Goal: Check status: Check status

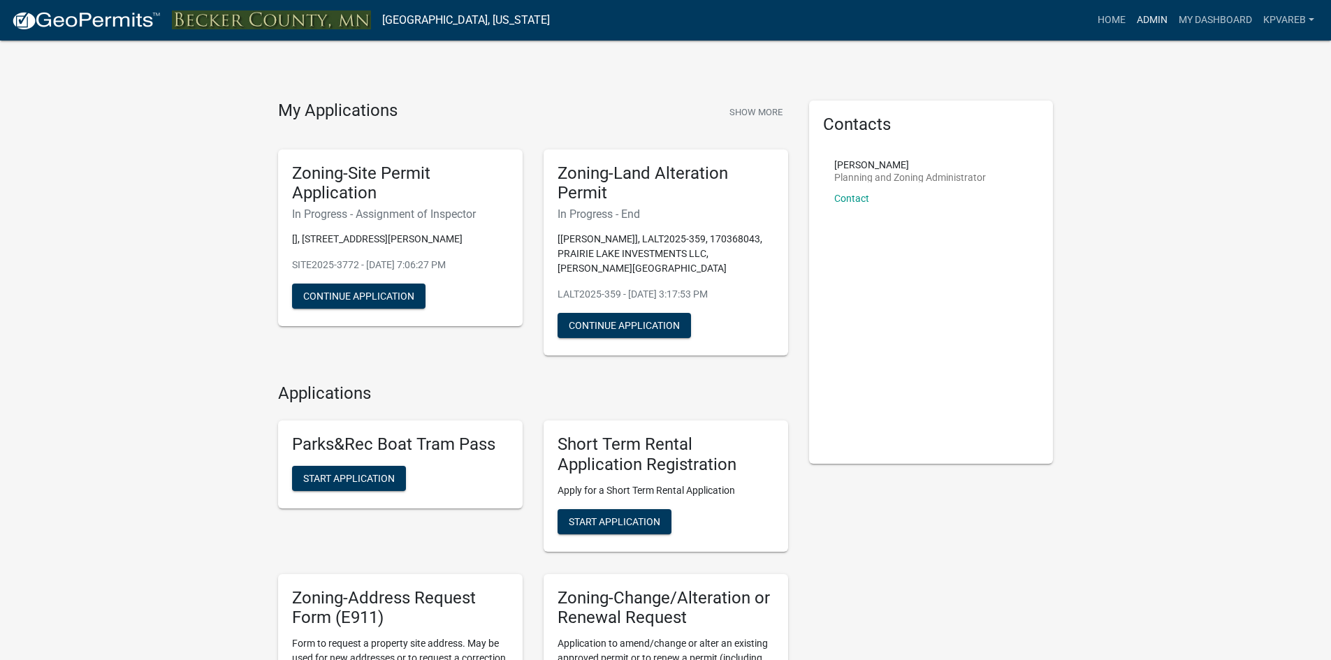
click at [1152, 24] on link "Admin" at bounding box center [1152, 20] width 42 height 27
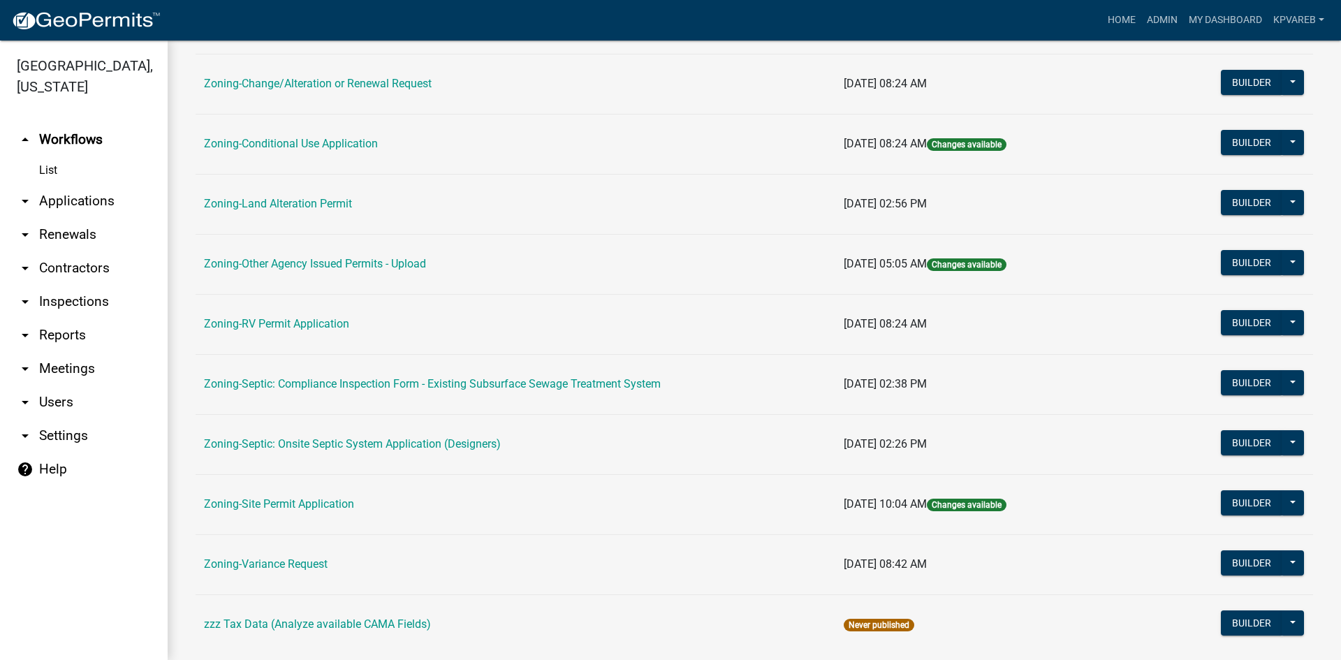
scroll to position [402, 0]
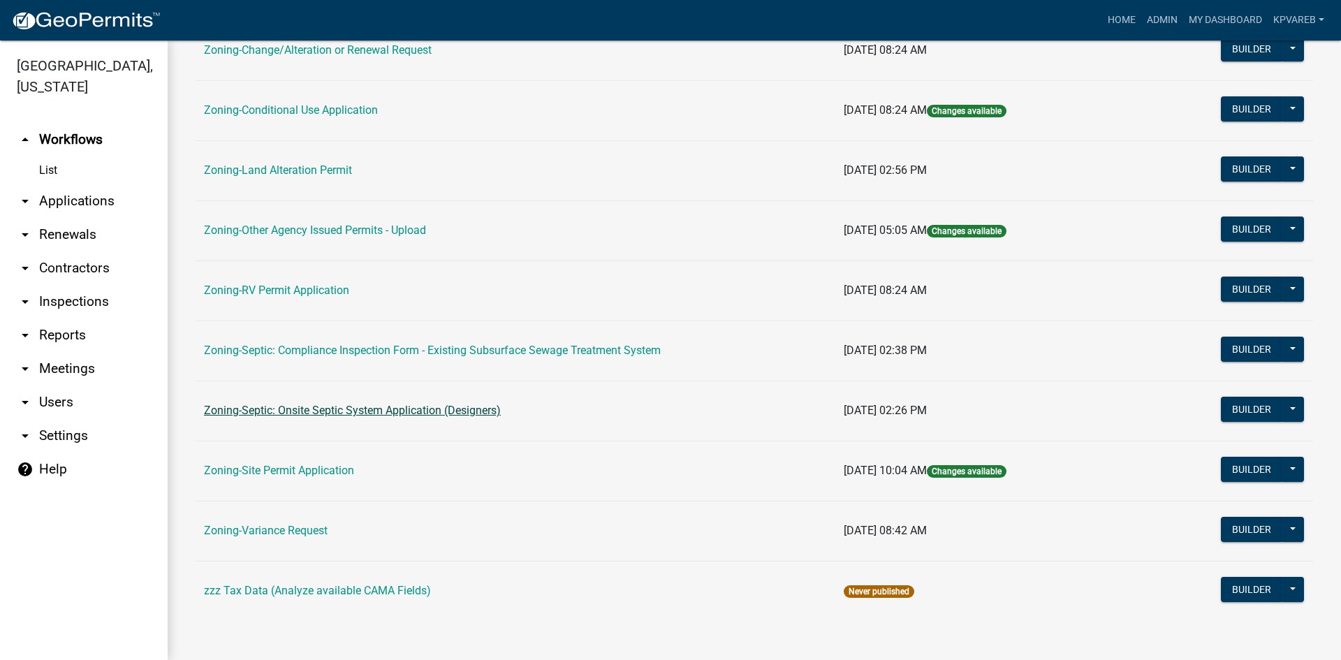
click at [351, 412] on link "Zoning-Septic: Onsite Septic System Application (Designers)" at bounding box center [352, 410] width 297 height 13
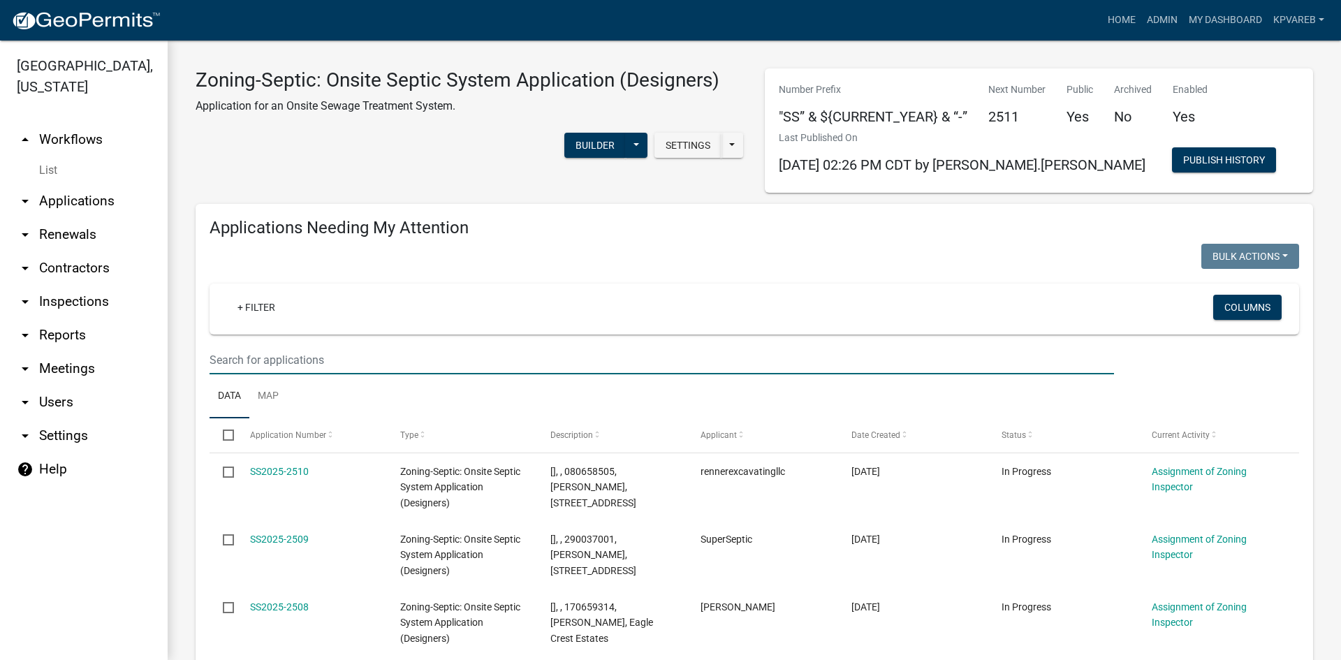
click at [260, 365] on input "text" at bounding box center [662, 360] width 904 height 29
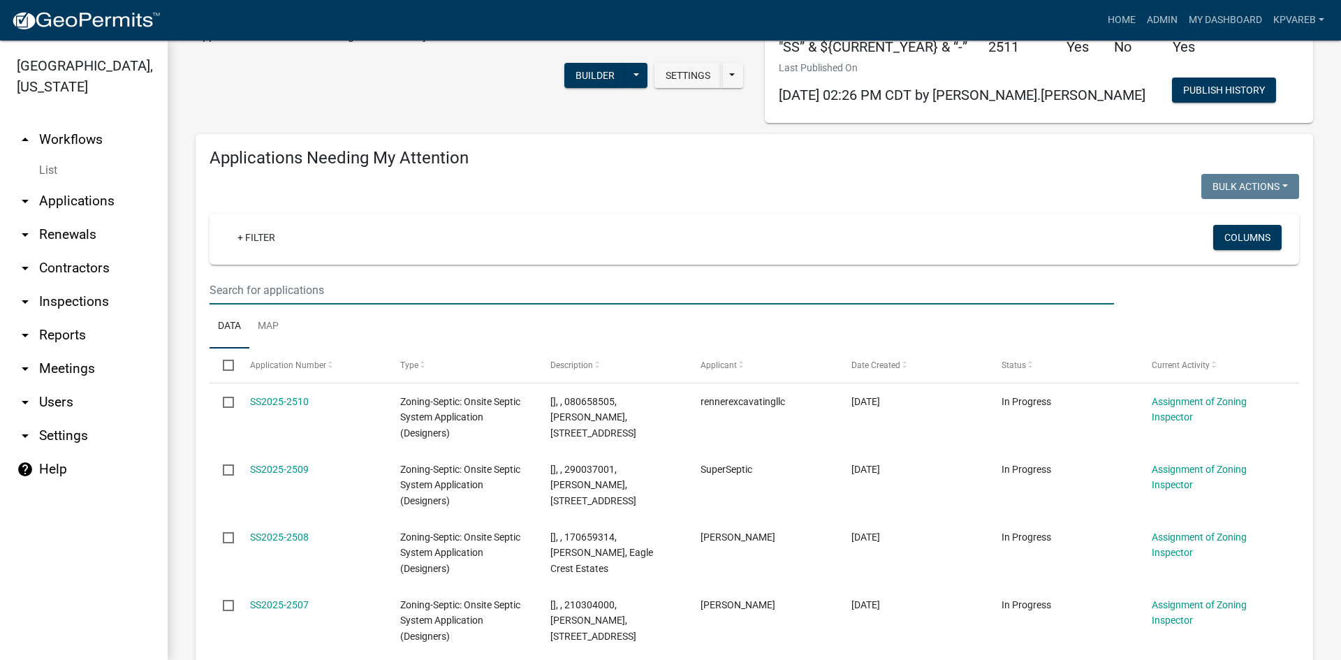
click at [270, 300] on input "text" at bounding box center [662, 290] width 904 height 29
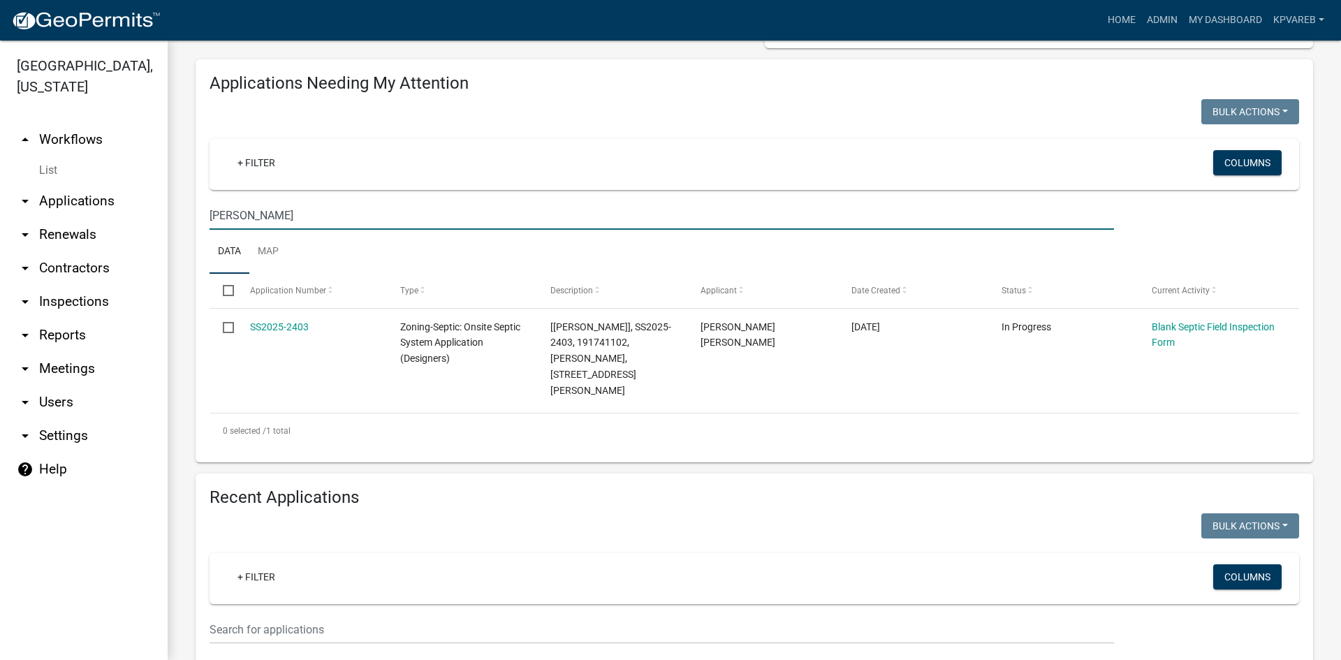
scroll to position [140, 0]
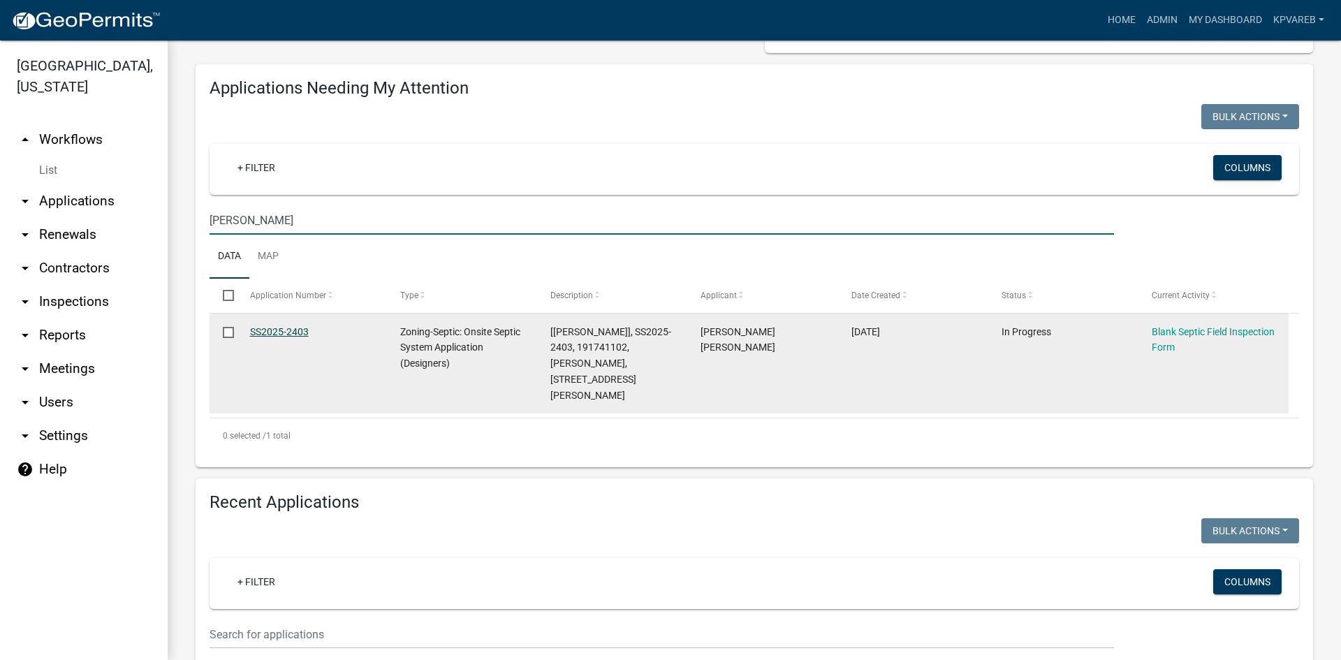
type input "raboin"
click at [284, 332] on link "SS2025-2403" at bounding box center [279, 331] width 59 height 11
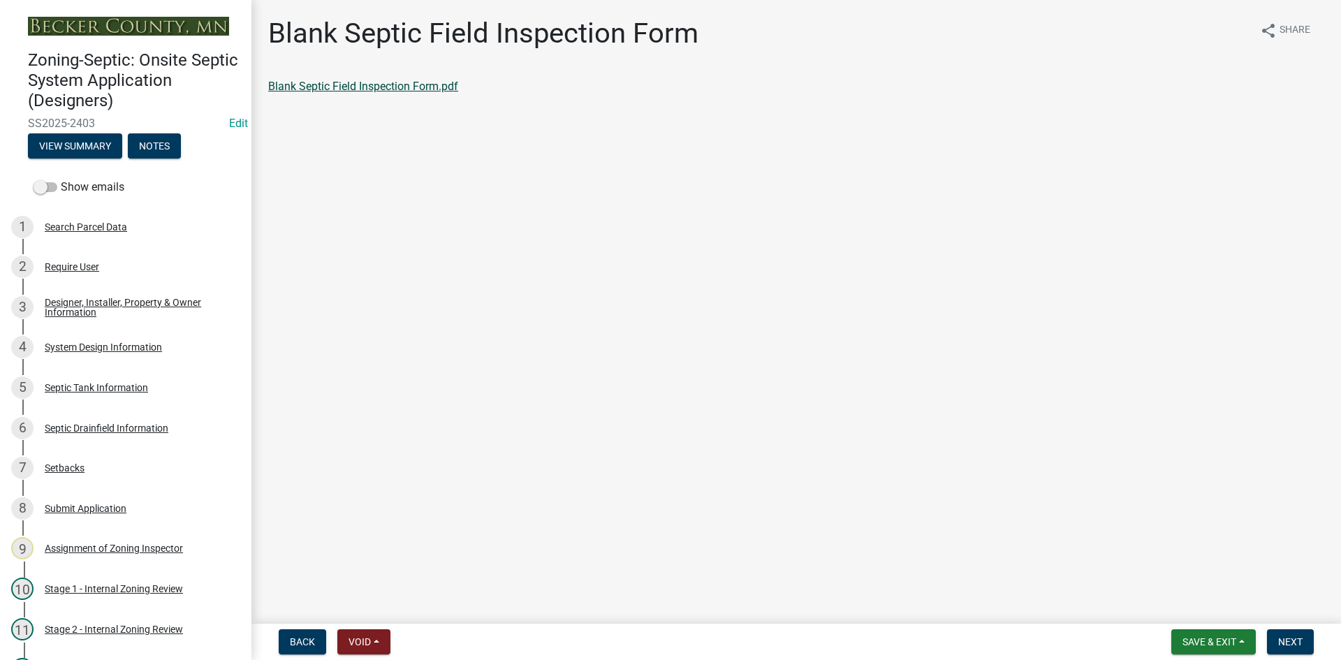
click at [419, 88] on link "Blank Septic Field Inspection Form.pdf" at bounding box center [363, 86] width 190 height 13
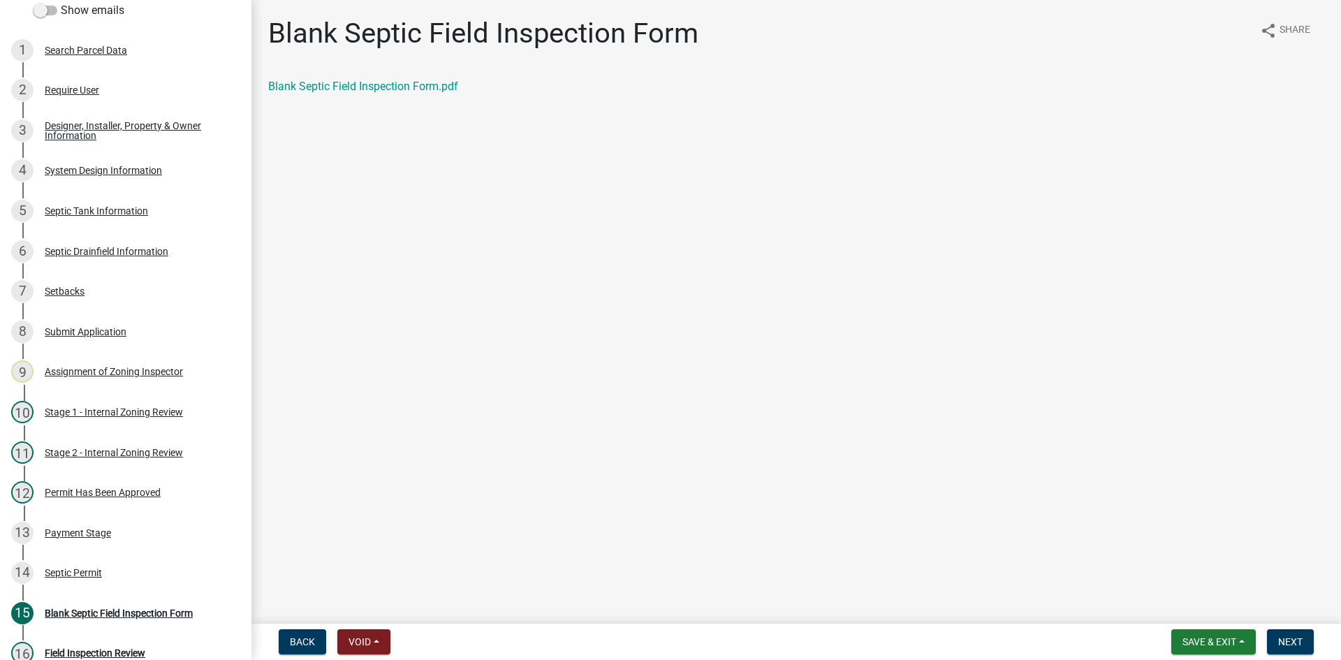
scroll to position [179, 0]
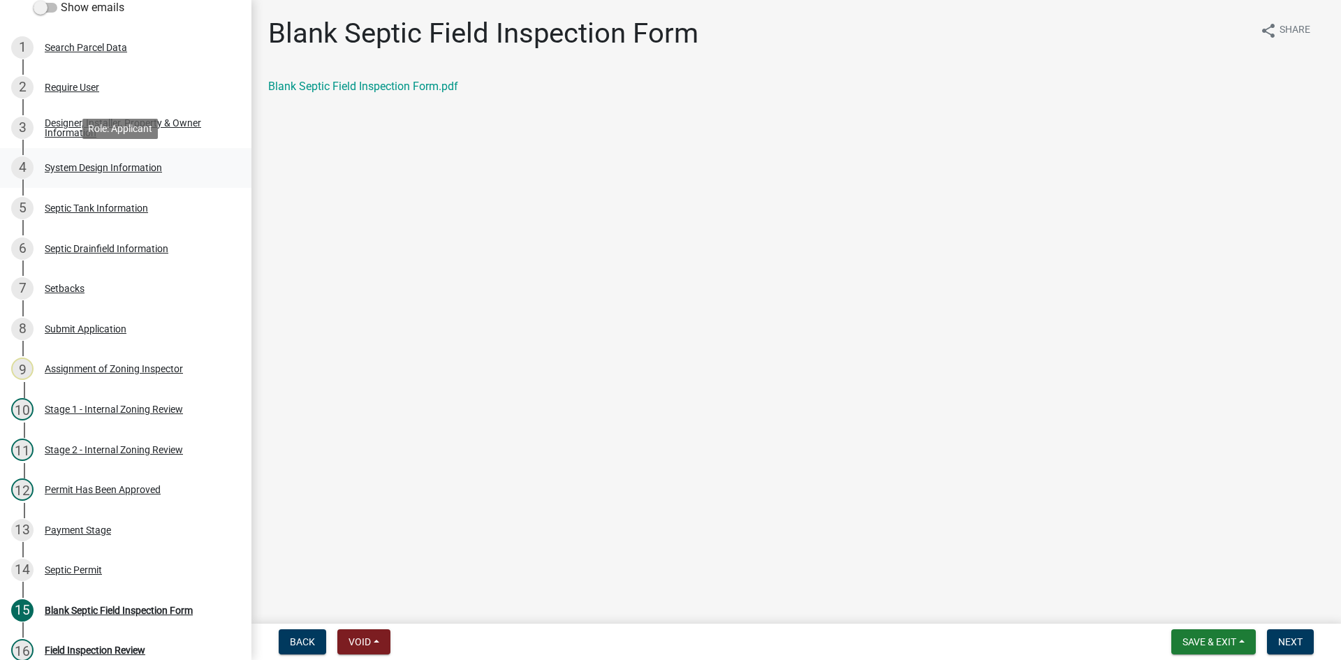
click at [130, 167] on div "System Design Information" at bounding box center [103, 168] width 117 height 10
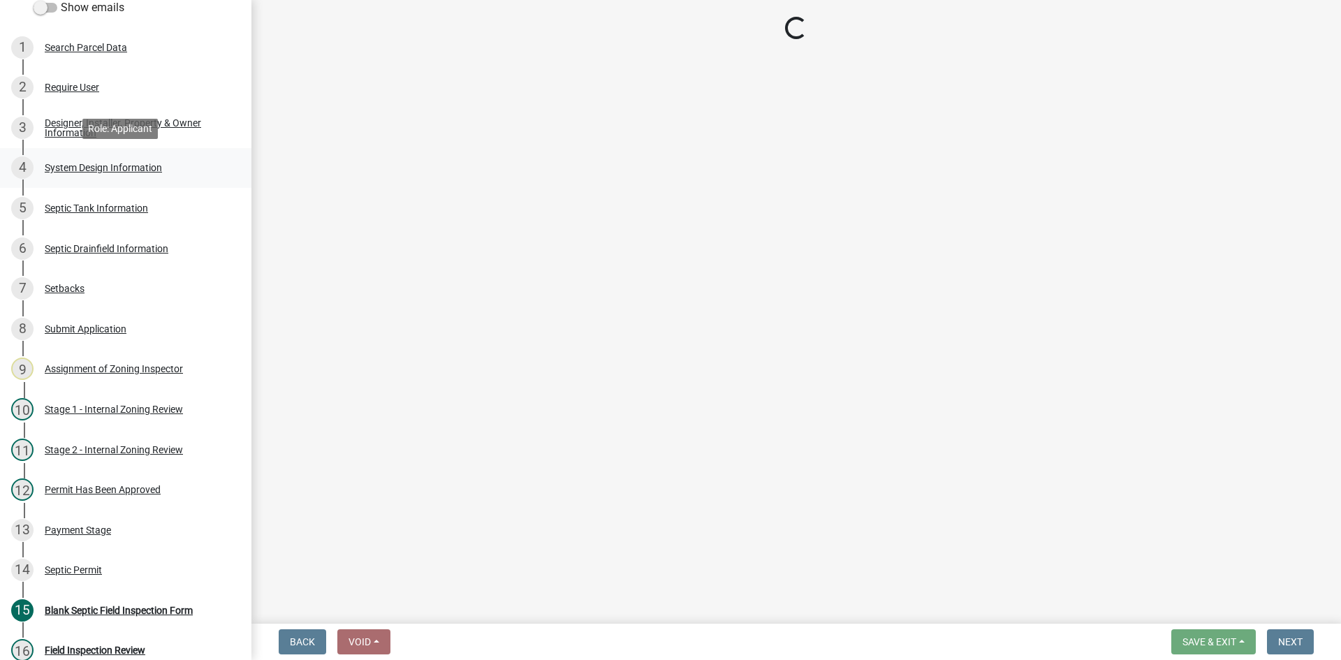
select select "55497d75-c43f-4635-a730-e0737ce05d56"
select select "25258e87-3ef9-4f1c-a5f1-75a1d463abfb"
select select "011fbff4-a41d-4a75-9bd8-71c7e6c69e0d"
select select "85fdfef2-2683-4311-b5d5-5505f6411127"
select select "1002d2f5-04ee-41f0-9277-2fadb170a736"
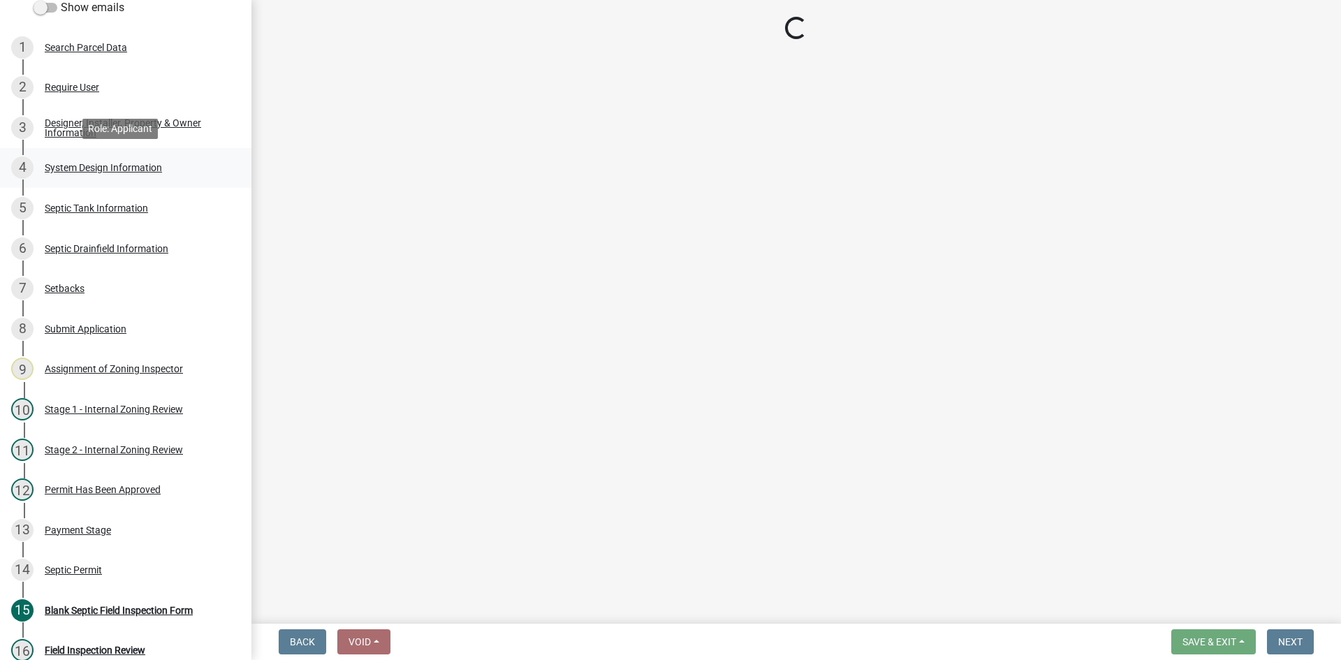
select select "7b30f360-6895-496a-9f34-da1efdcbc234"
select select "a2b5ca25-65b1-425d-82c5-8881ea380237"
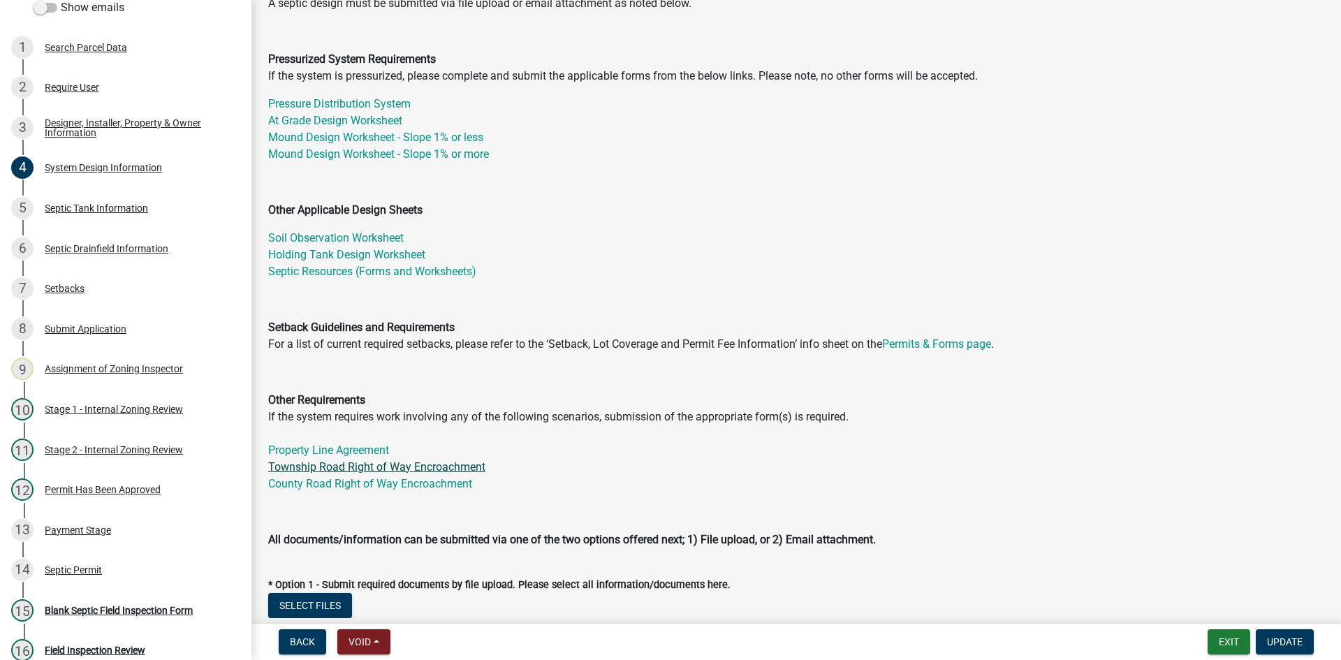
scroll to position [349, 0]
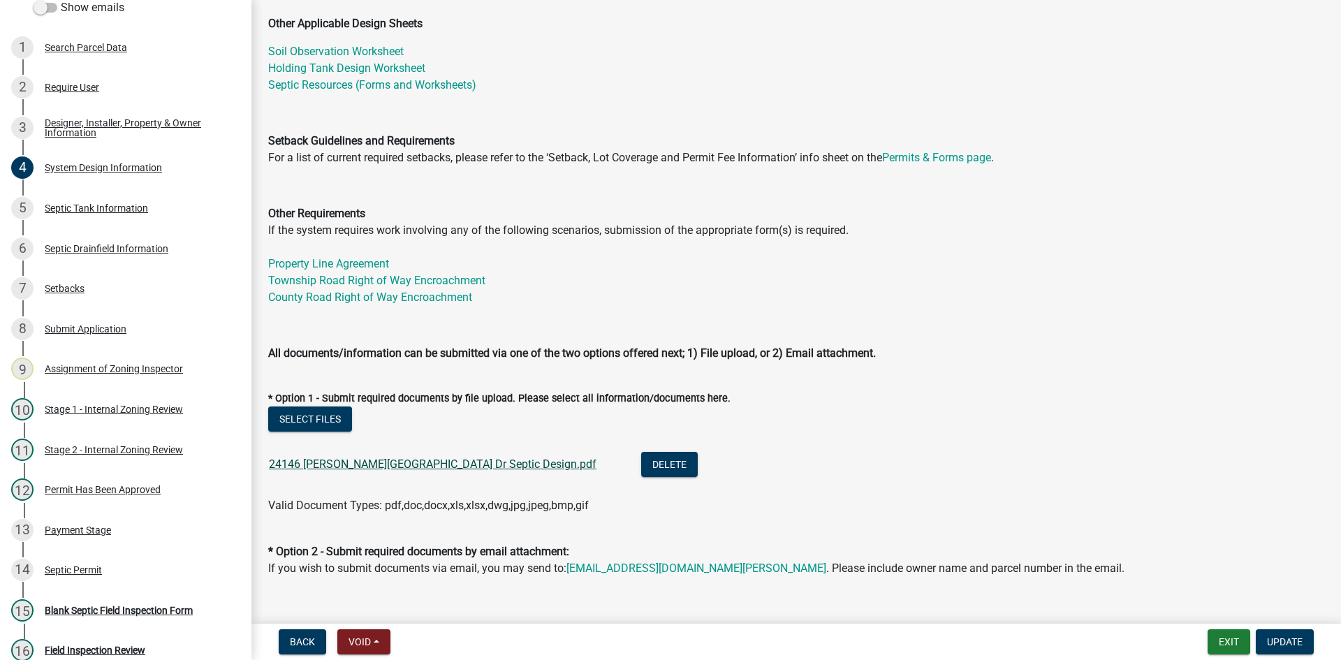
click at [358, 467] on link "24146 Sandy Beach Dr Septic Design.pdf" at bounding box center [433, 463] width 328 height 13
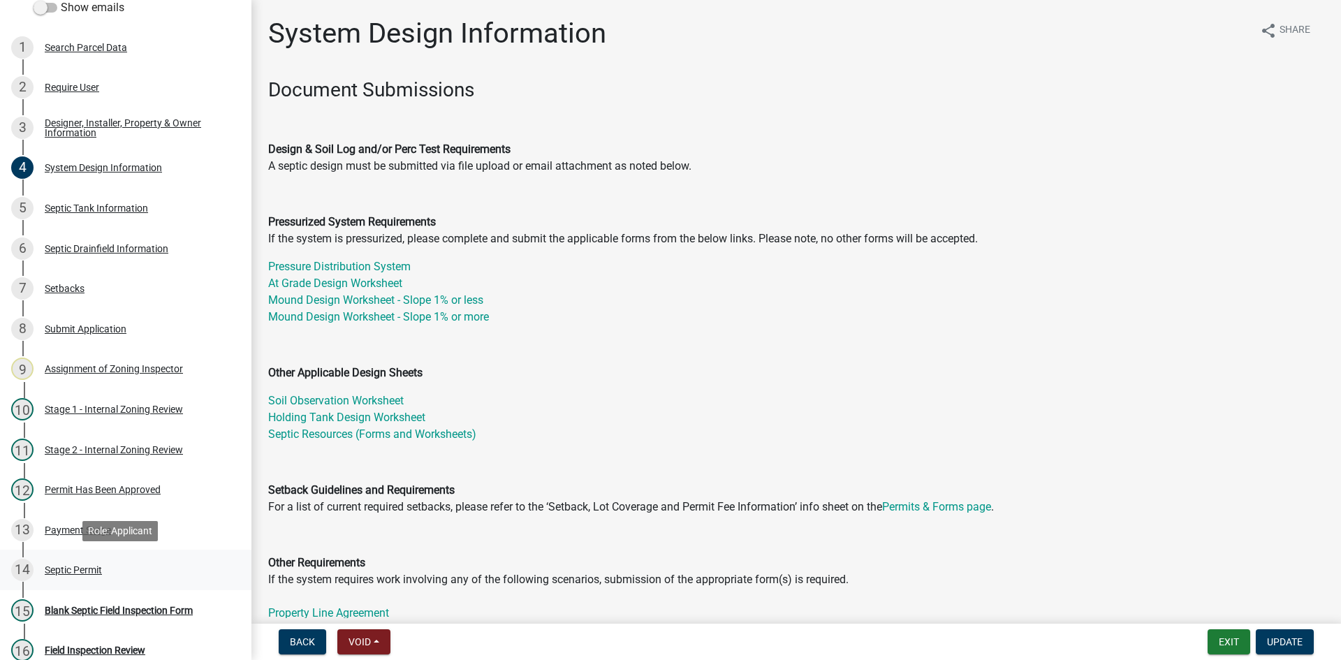
click at [95, 561] on div "14 Septic Permit" at bounding box center [120, 570] width 218 height 22
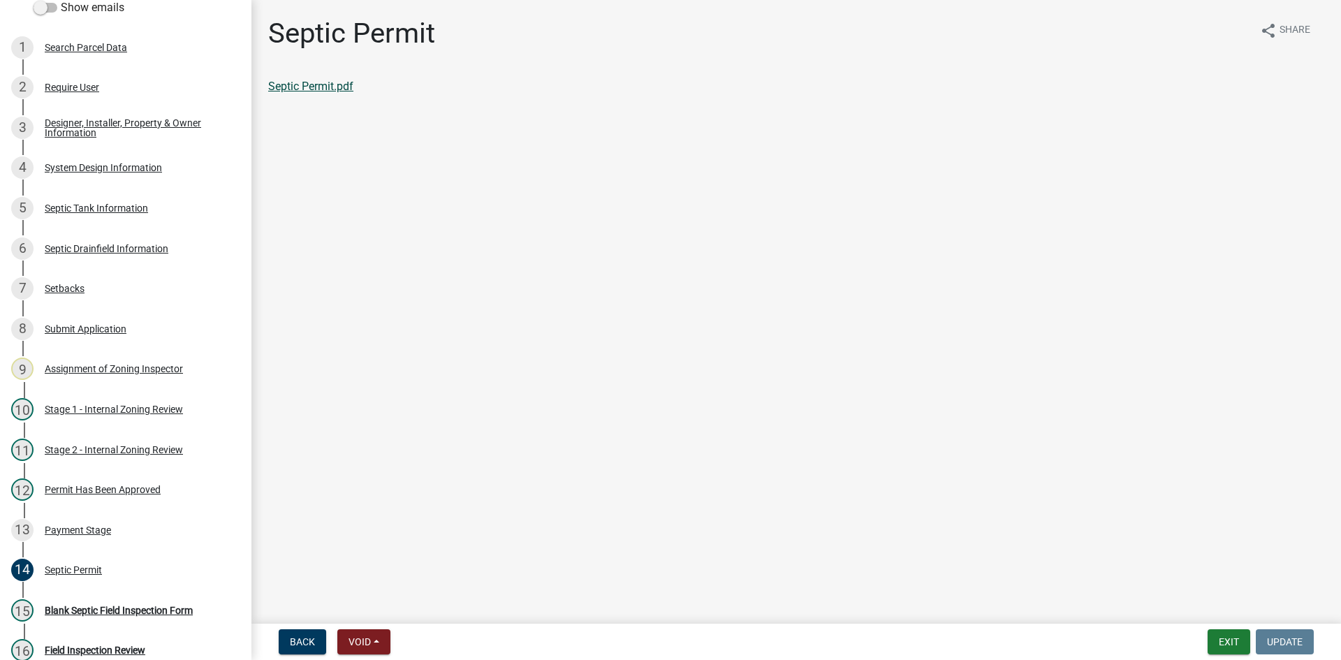
click at [307, 86] on link "Septic Permit.pdf" at bounding box center [310, 86] width 85 height 13
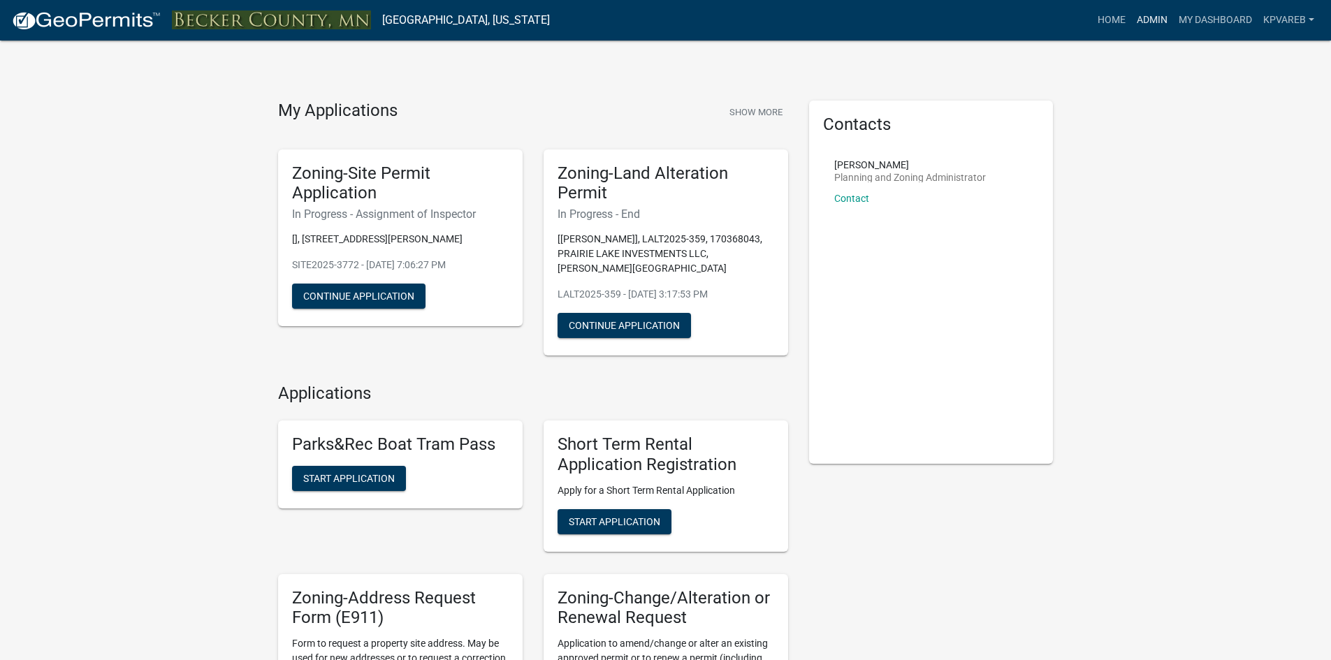
click at [1147, 26] on link "Admin" at bounding box center [1152, 20] width 42 height 27
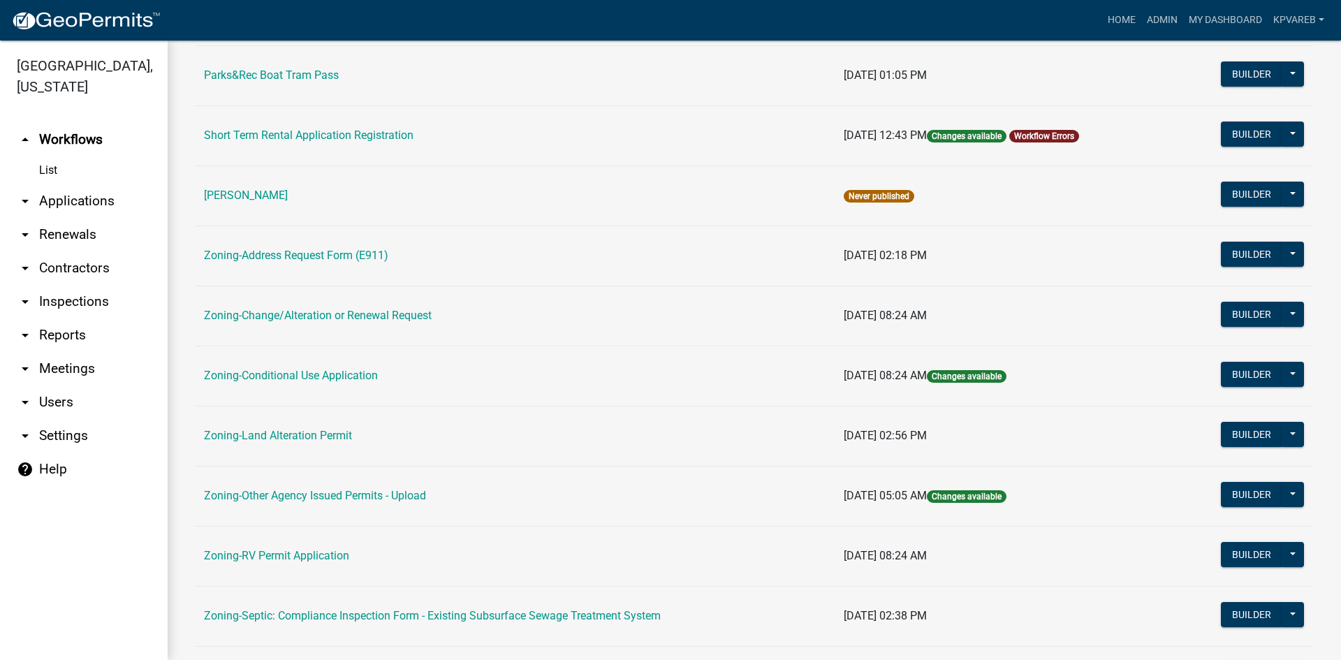
scroll to position [349, 0]
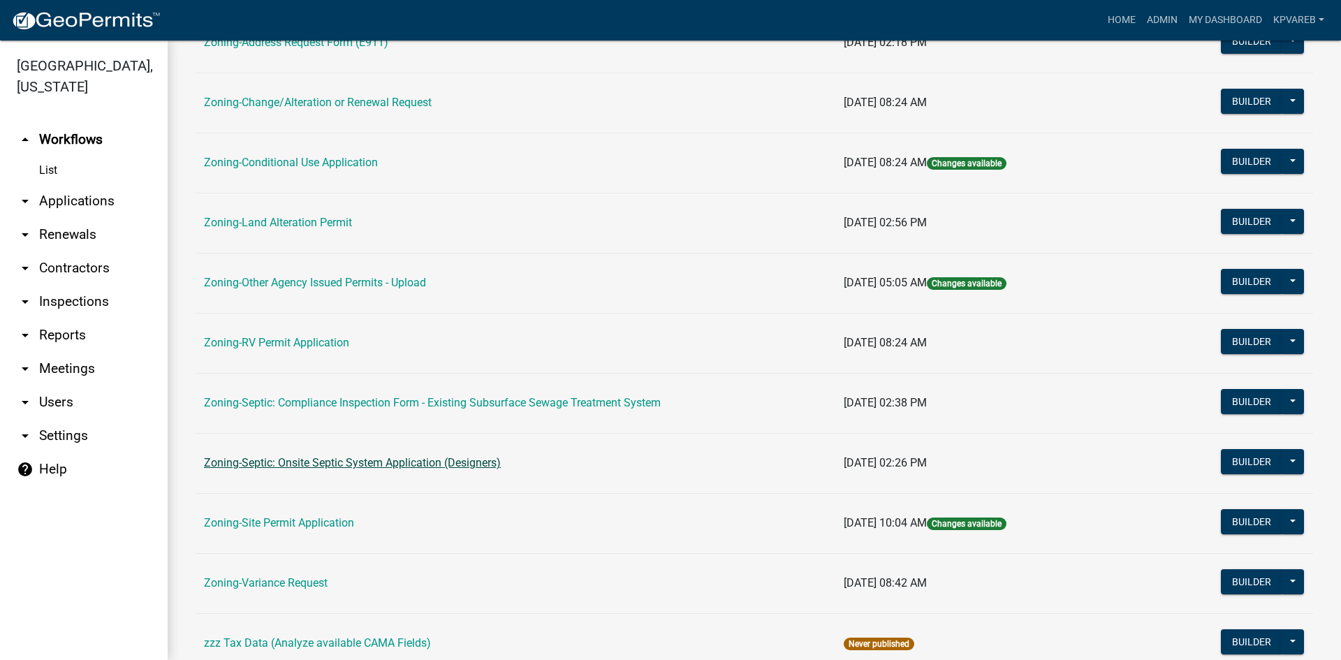
click at [485, 462] on link "Zoning-Septic: Onsite Septic System Application (Designers)" at bounding box center [352, 462] width 297 height 13
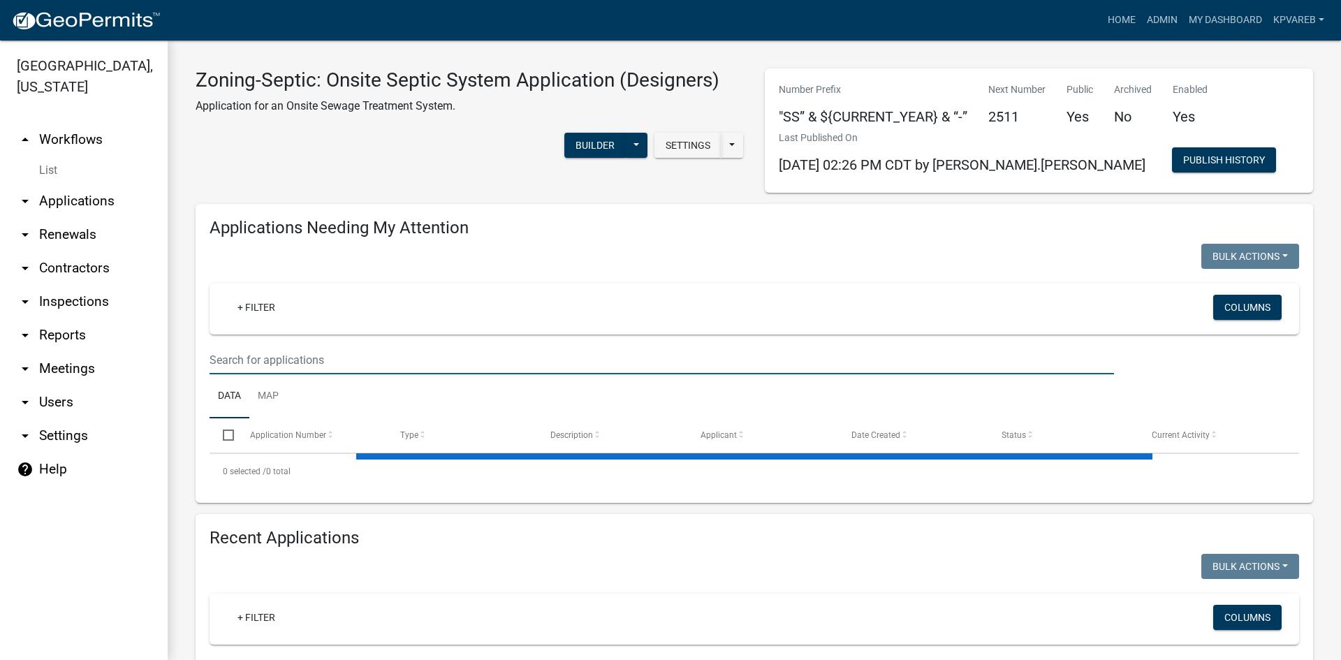
click at [269, 351] on input "text" at bounding box center [662, 360] width 904 height 29
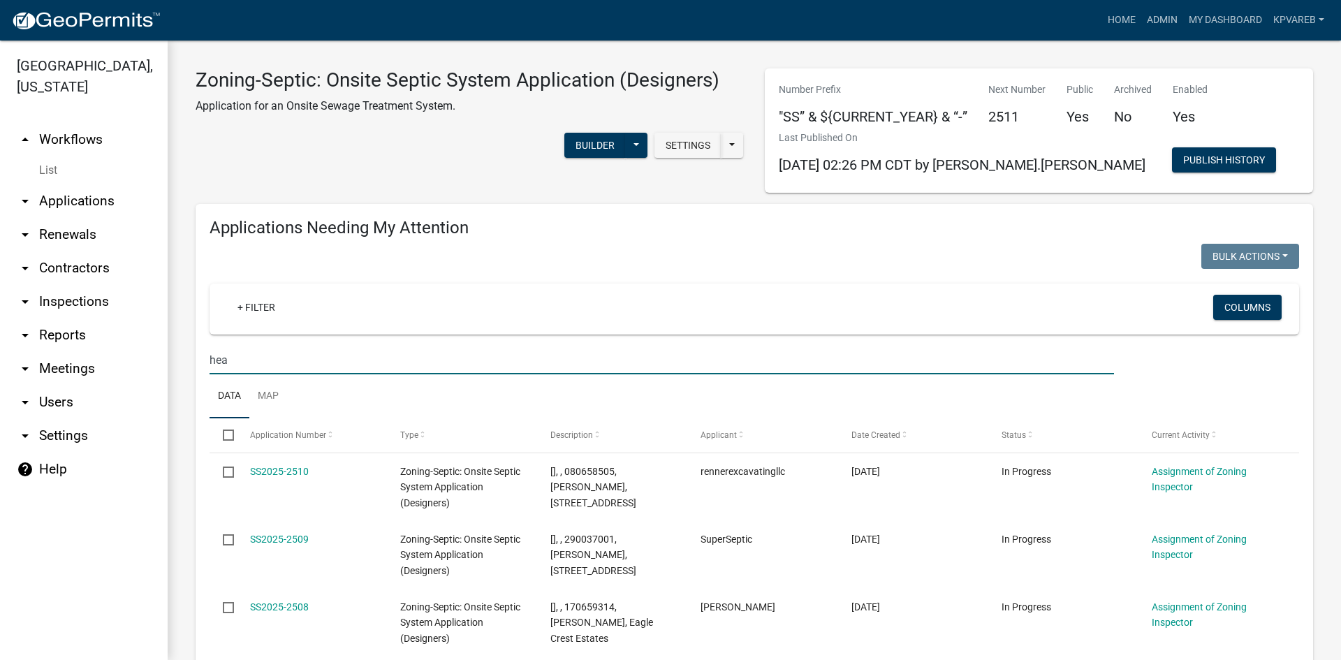
type input "hean"
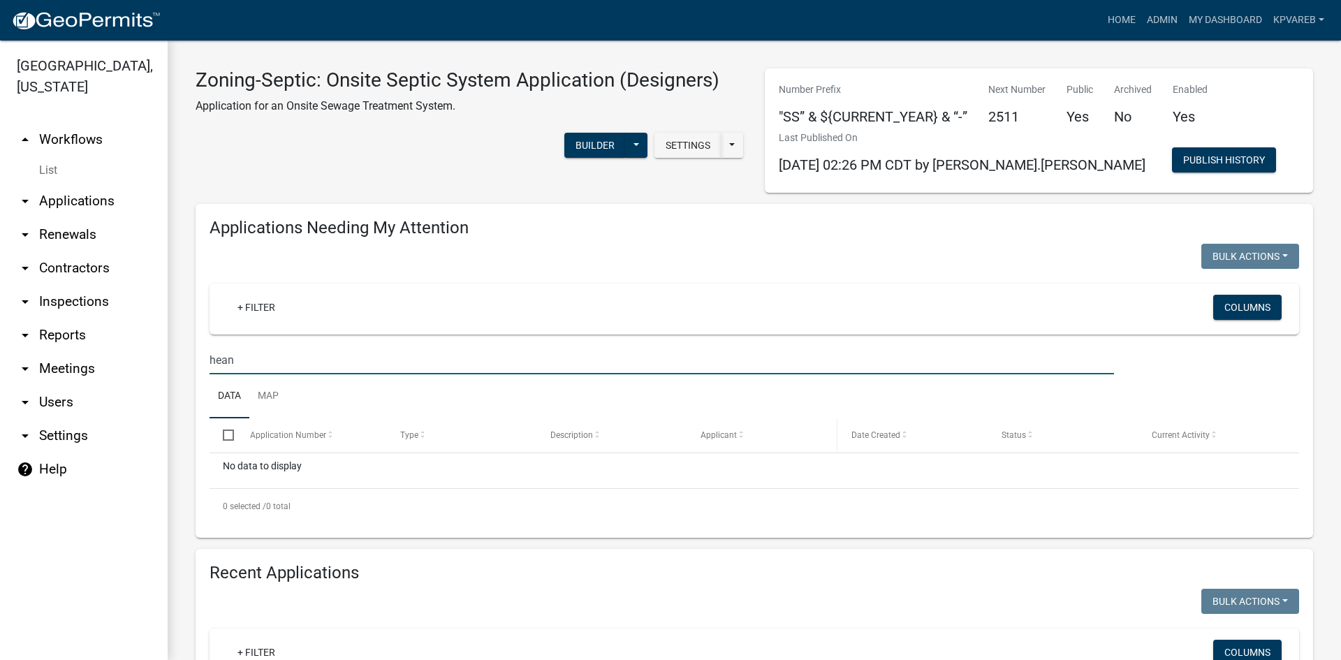
scroll to position [210, 0]
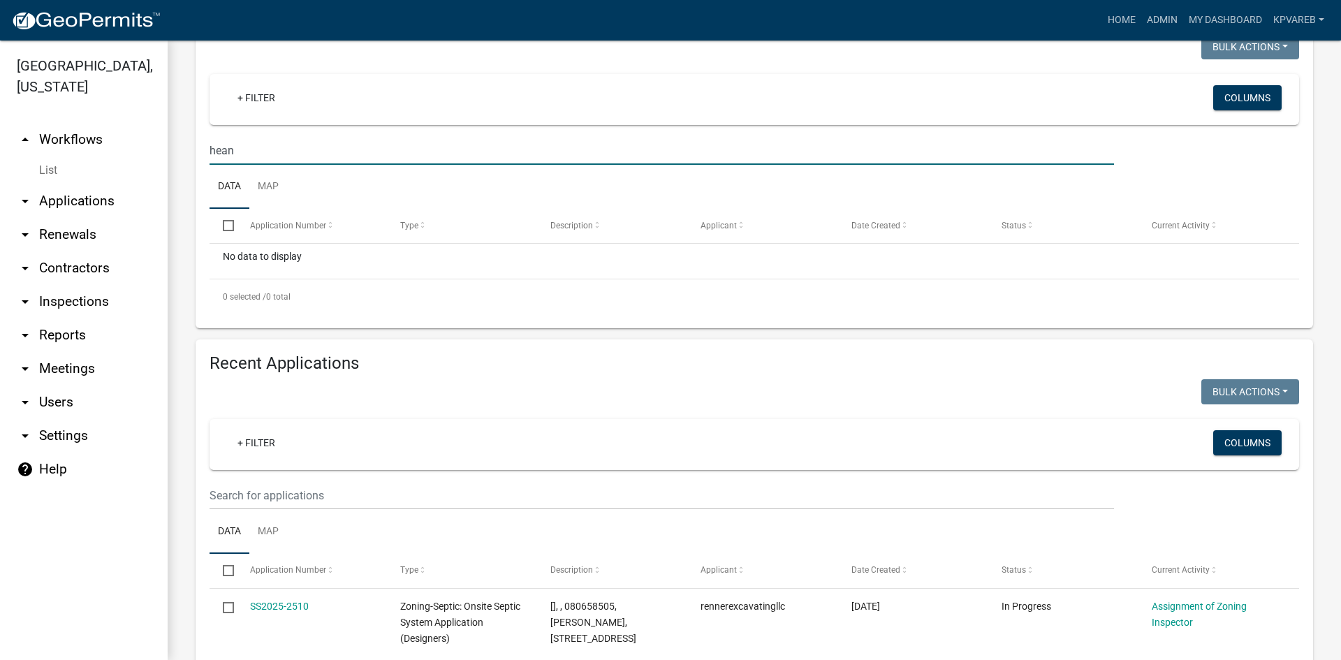
drag, startPoint x: 239, startPoint y: 159, endPoint x: 207, endPoint y: 166, distance: 32.9
click at [200, 169] on div "Applications Needing My Attention Bulk Actions Void Expire Lock Withdraw + Filt…" at bounding box center [754, 161] width 1117 height 334
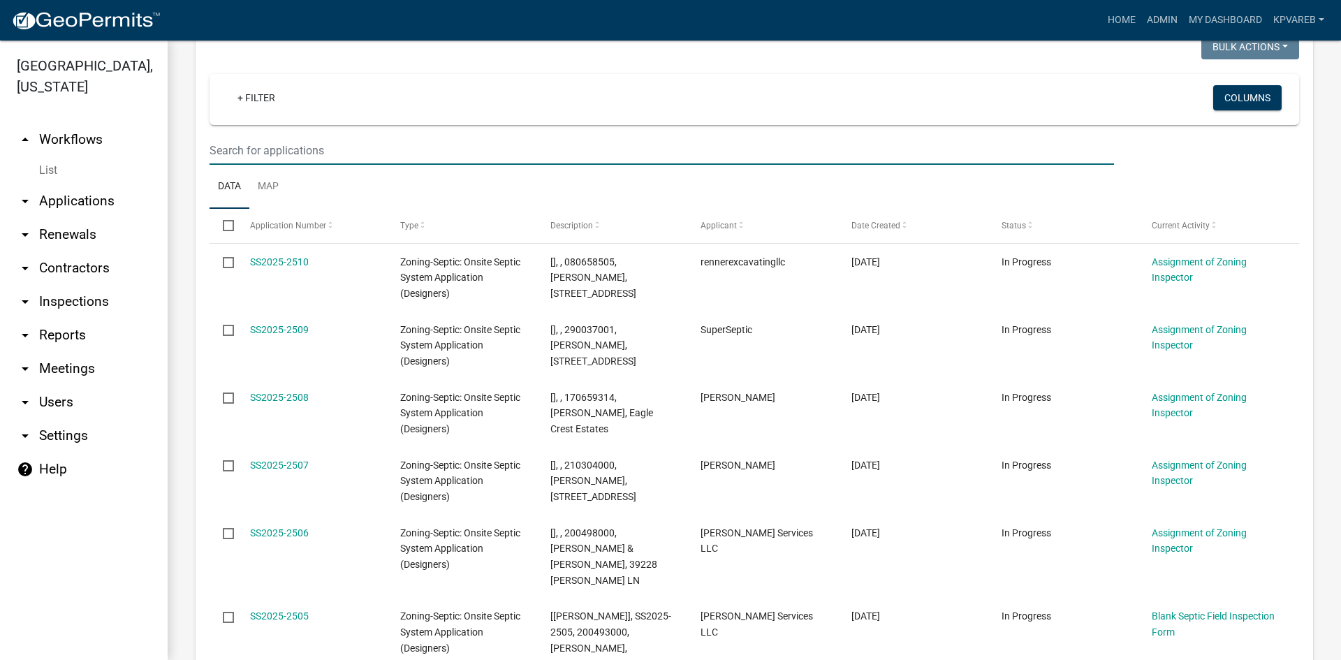
click at [261, 145] on input "text" at bounding box center [662, 150] width 904 height 29
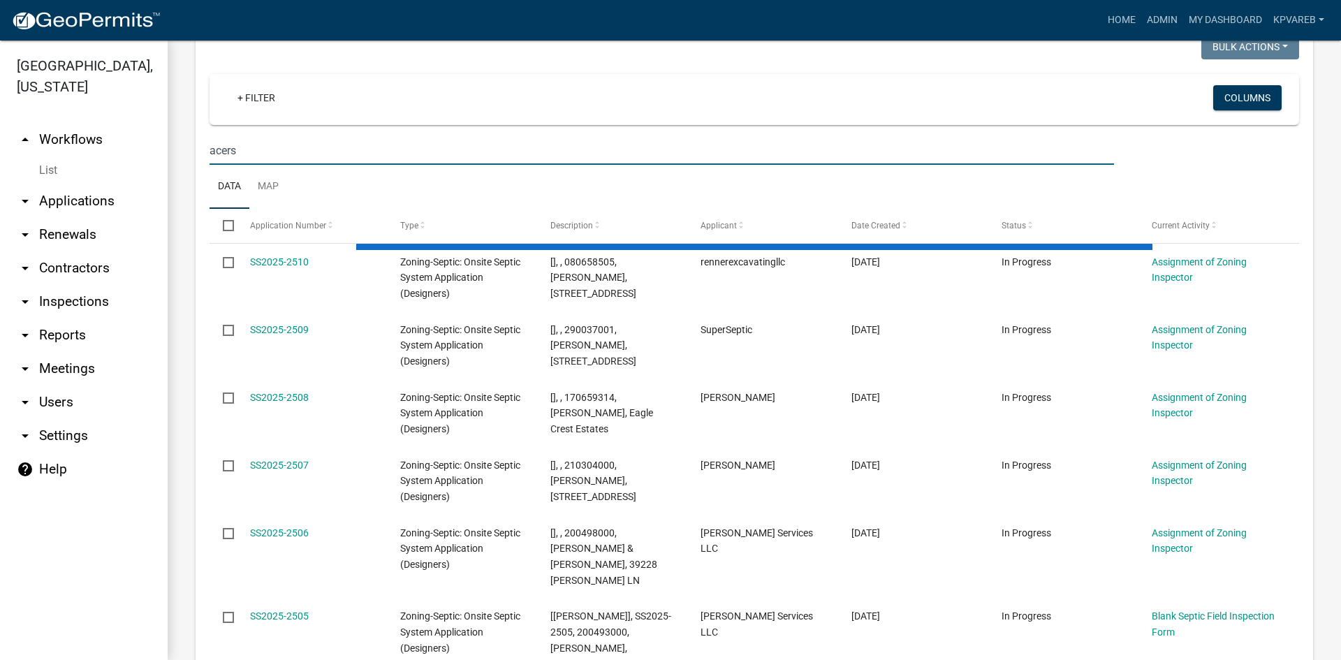
drag, startPoint x: 221, startPoint y: 157, endPoint x: 278, endPoint y: 153, distance: 56.7
click at [278, 153] on input "acers" at bounding box center [662, 150] width 904 height 29
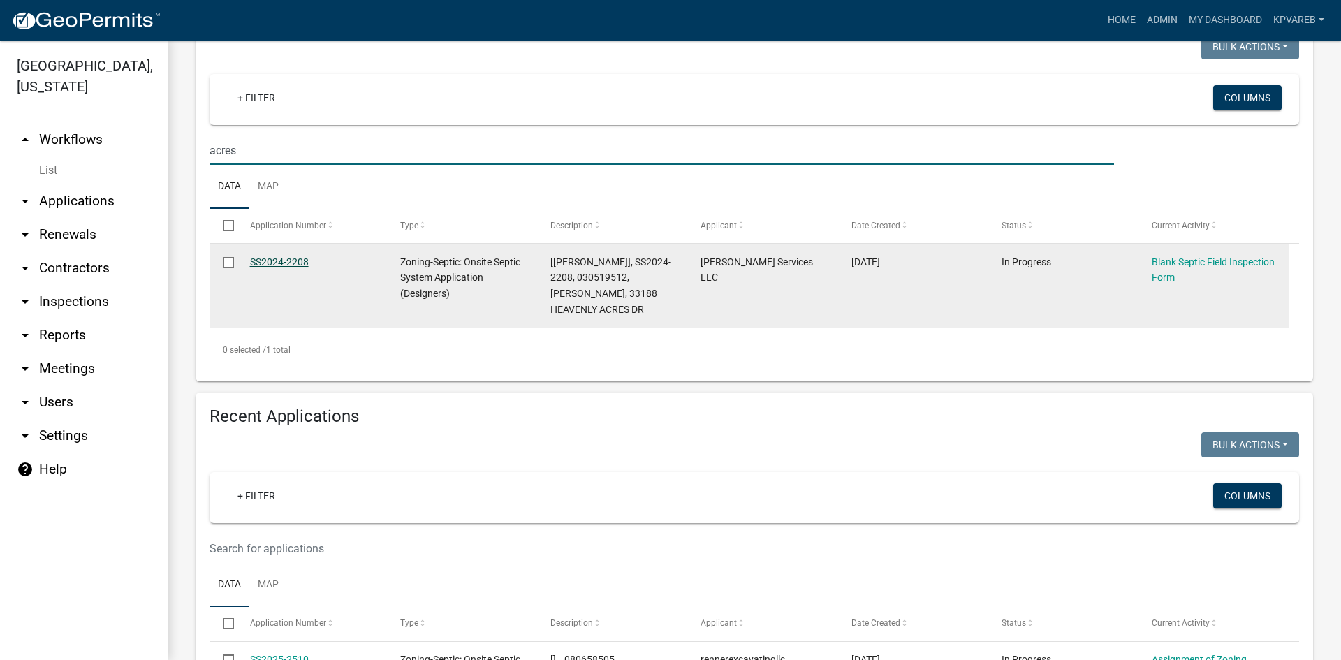
type input "acres"
click at [297, 260] on link "SS2024-2208" at bounding box center [279, 261] width 59 height 11
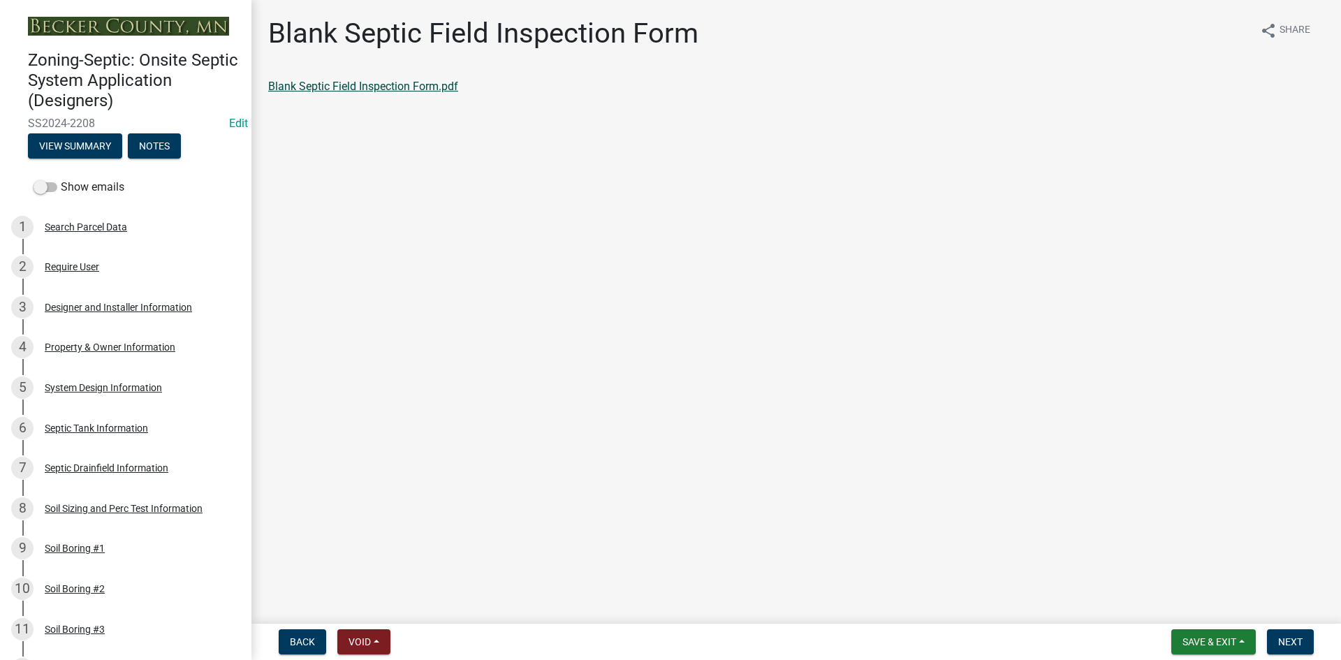
click at [395, 88] on link "Blank Septic Field Inspection Form.pdf" at bounding box center [363, 86] width 190 height 13
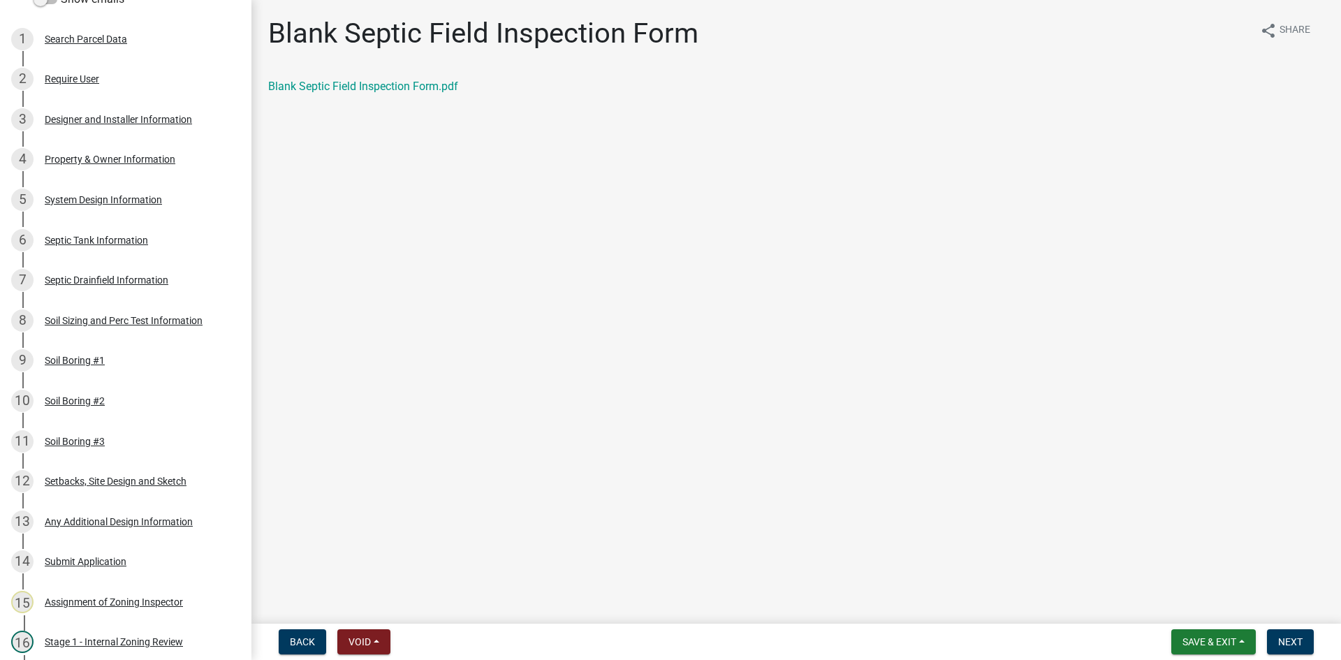
scroll to position [169, 0]
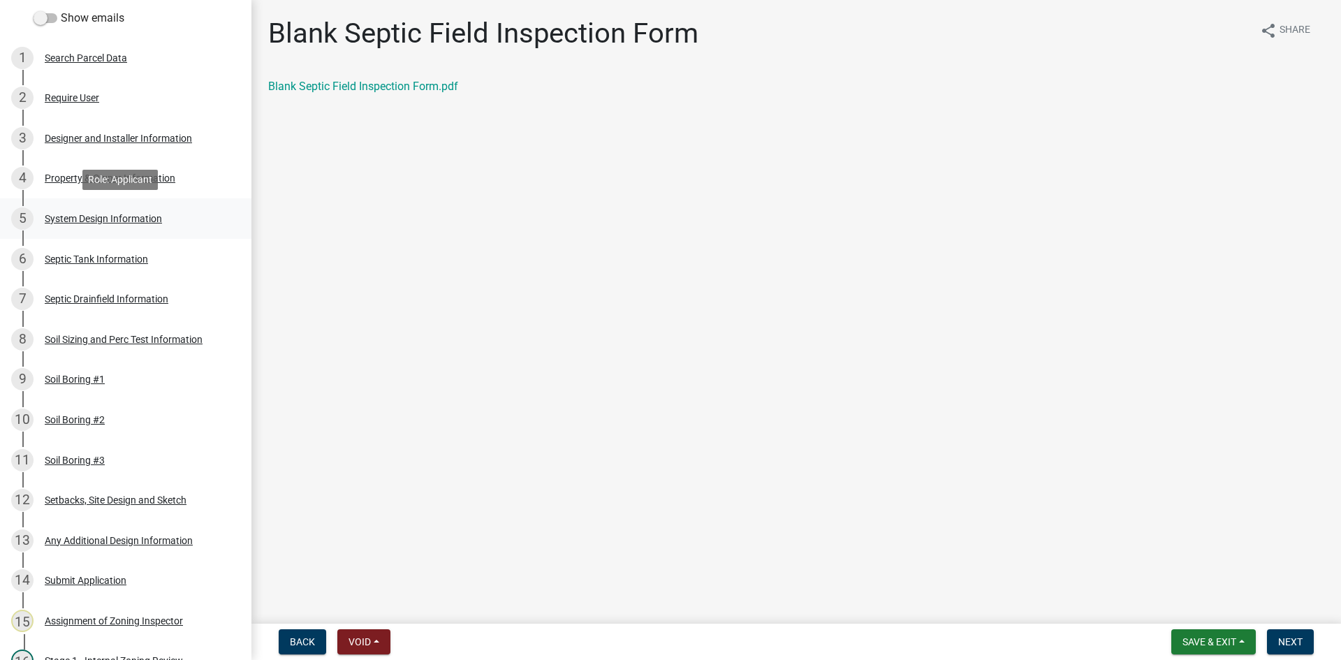
click at [132, 219] on div "System Design Information" at bounding box center [103, 219] width 117 height 10
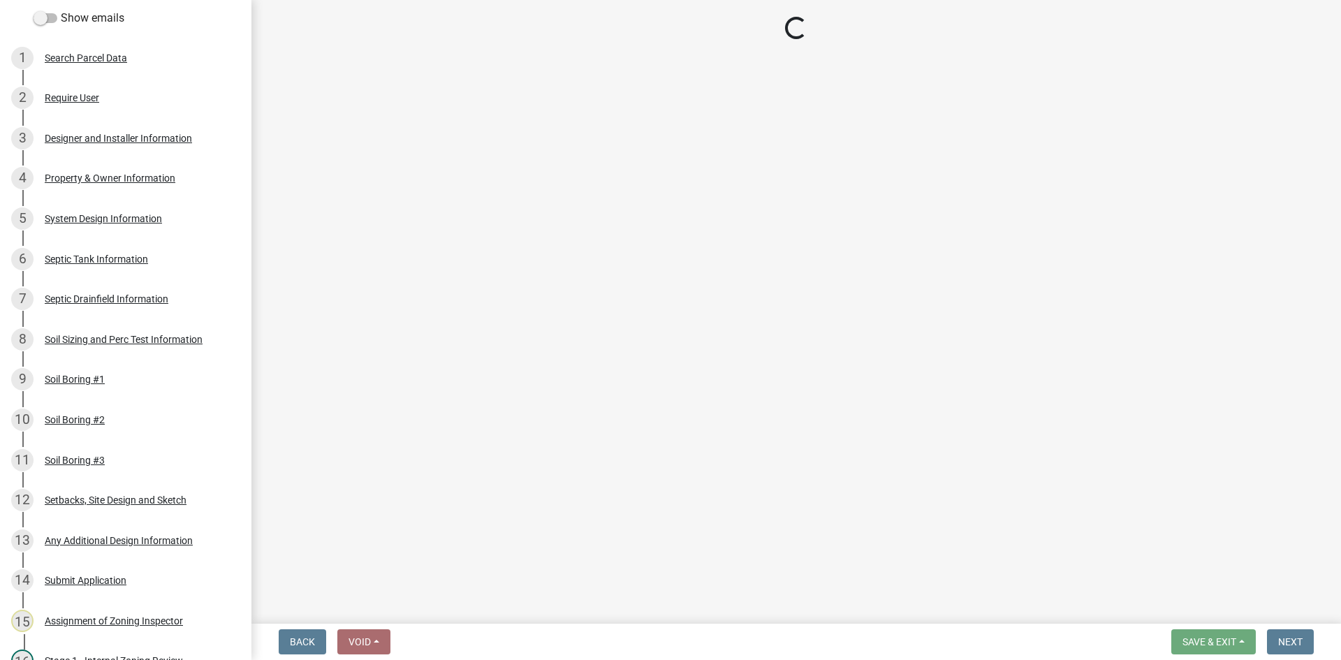
select select "55497d75-c43f-4635-a730-e0737ce05d56"
select select "25258e87-3ef9-4f1c-a5f1-75a1d463abfb"
select select "011fbff4-a41d-4a75-9bd8-71c7e6c69e0d"
select select "85fdfef2-2683-4311-b5d5-5505f6411127"
select select "ba735beb-519e-40f0-ae20-62d65fc4c46b"
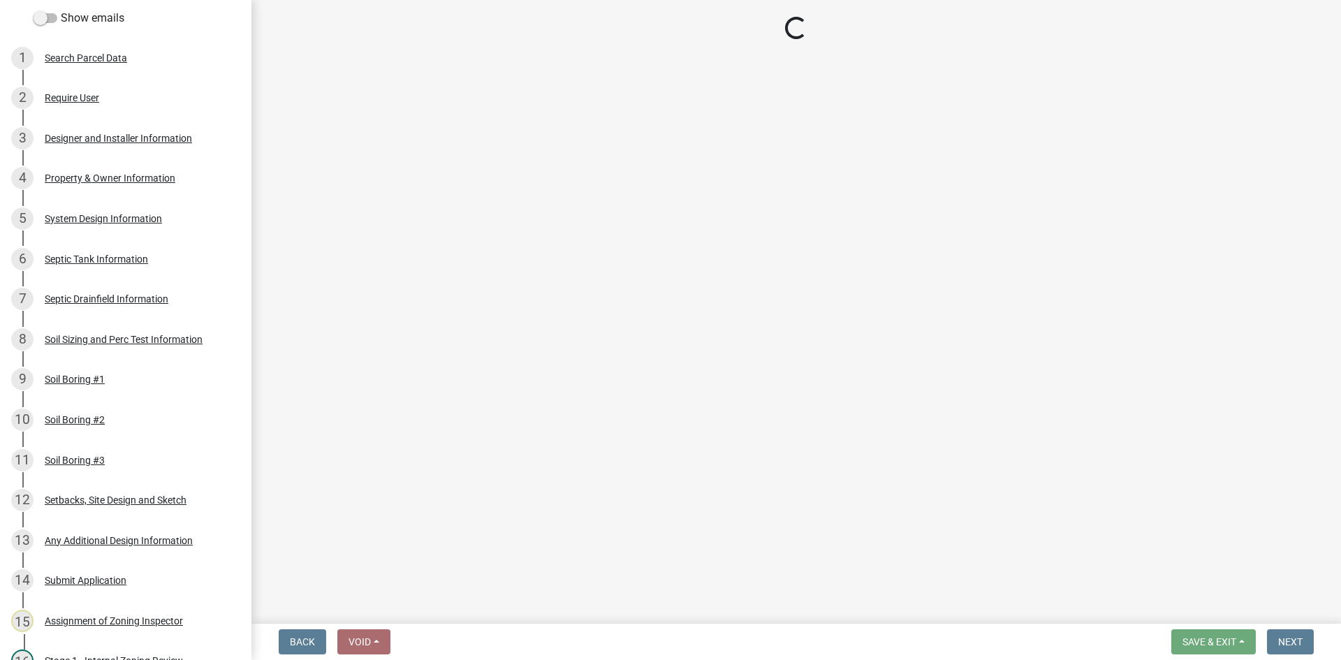
select select "ef698bf5-6172-44c1-9ffb-522c07469aed"
select select "a2b5ca25-65b1-425d-82c5-8881ea380237"
select select "e66b30b6-271a-4d63-b1ed-16c2c7c61227"
select select "7687c16a-0422-45e2-abcc-ae4a284dbbfc"
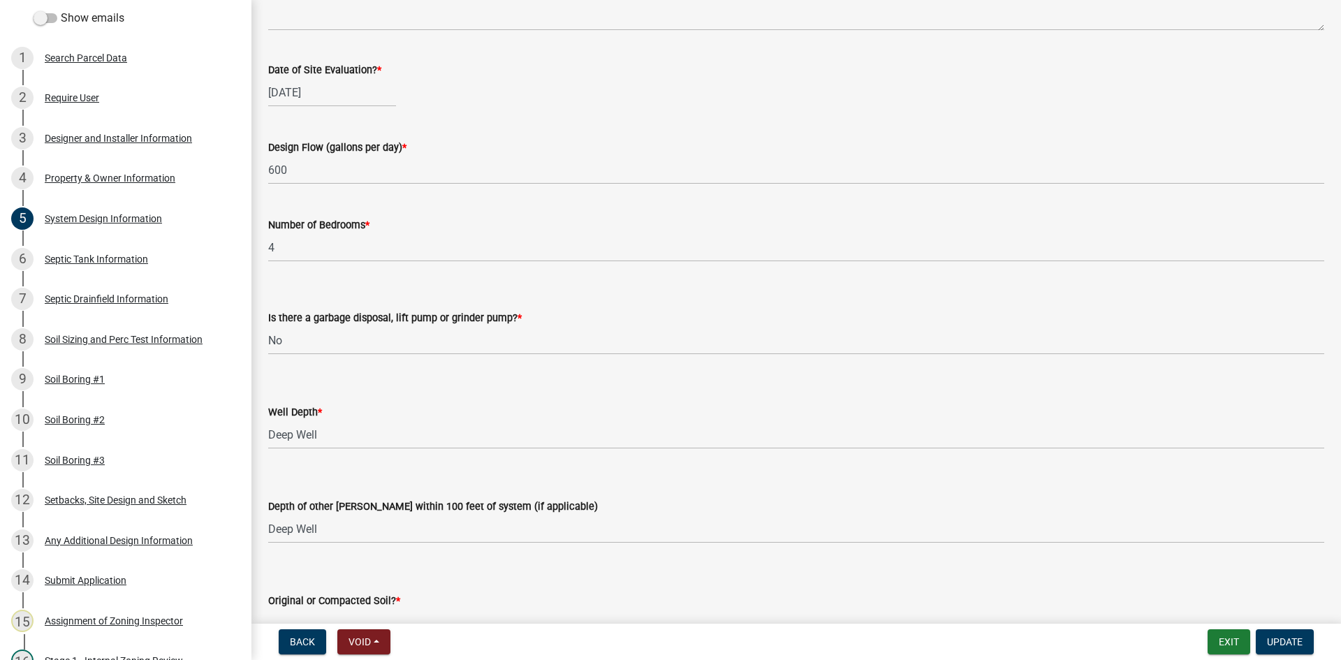
scroll to position [695, 0]
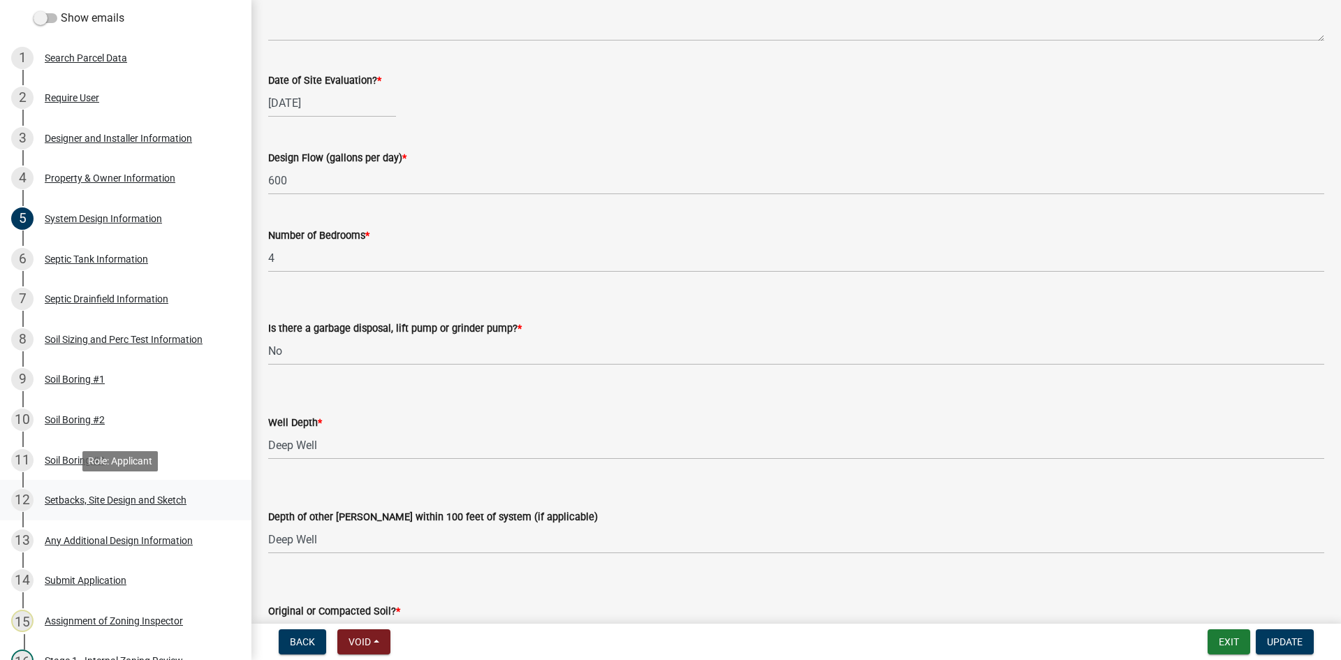
click at [120, 506] on div "12 Setbacks, Site Design and Sketch" at bounding box center [120, 500] width 218 height 22
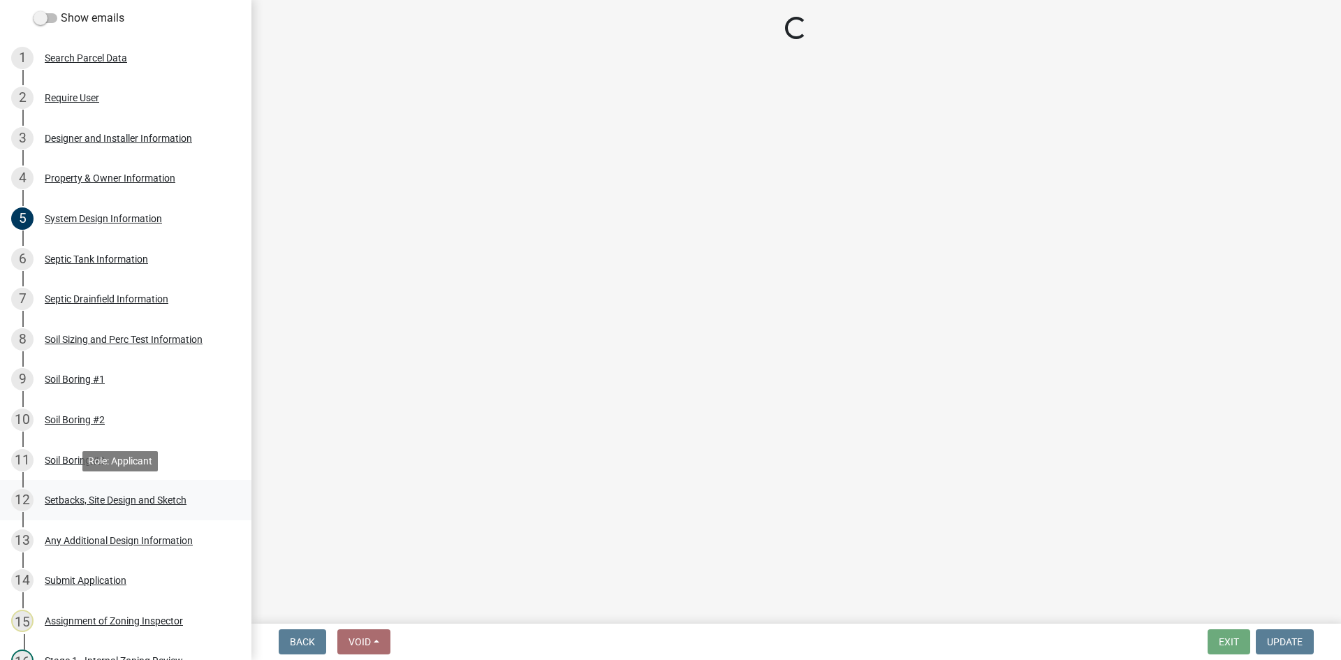
scroll to position [0, 0]
select select "479aafb6-b6e6-4f54-9b3a-e9d3c09fb6b0"
select select "23044af5-43bb-4cf5-8aef-2716db2ce5fc"
select select "21af9b93-f494-48c6-91ae-235d36c6c939"
select select "2c0c9673-cfd8-4d5e-8ea6-73593e257713"
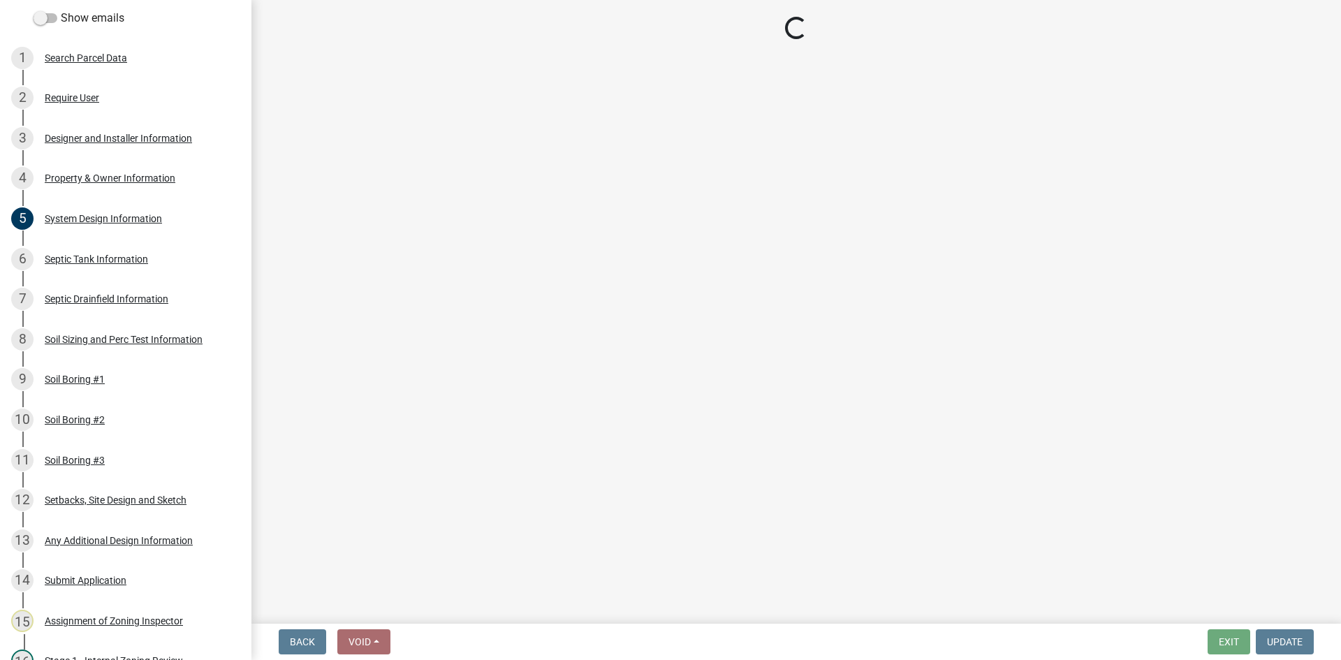
select select "049523f5-25f3-43b3-9d04-28a56ac98106"
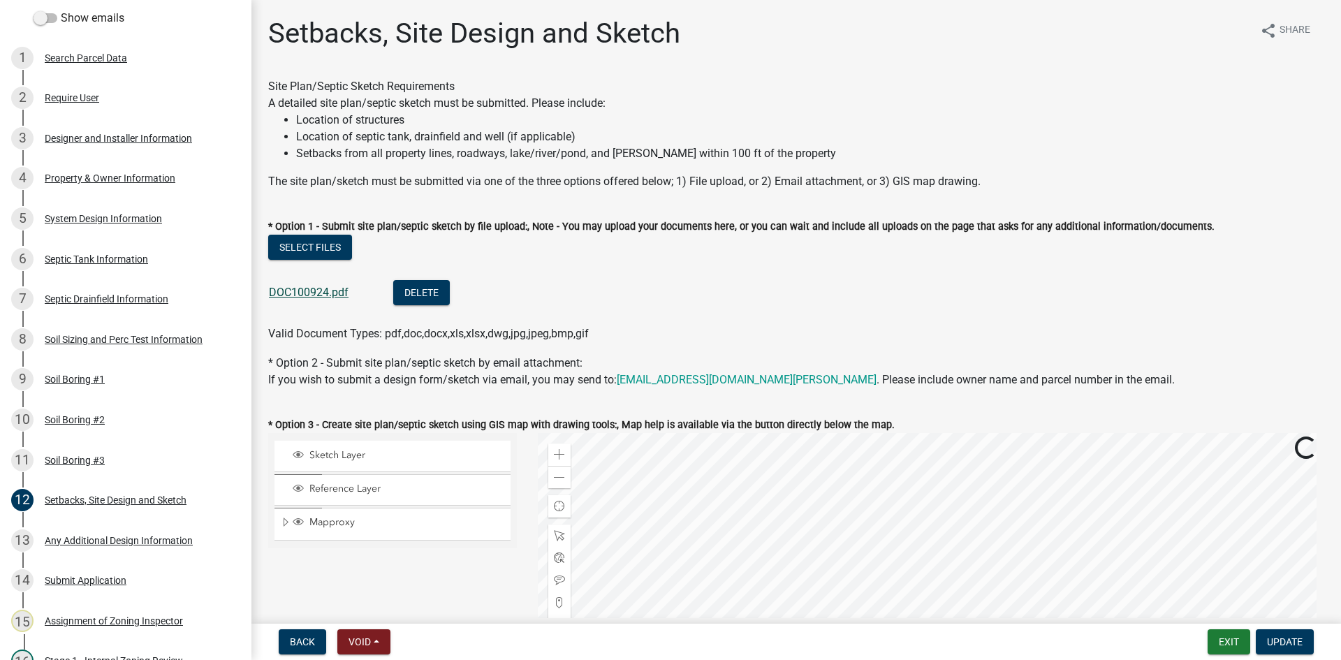
click at [309, 295] on link "DOC100924.pdf" at bounding box center [309, 292] width 80 height 13
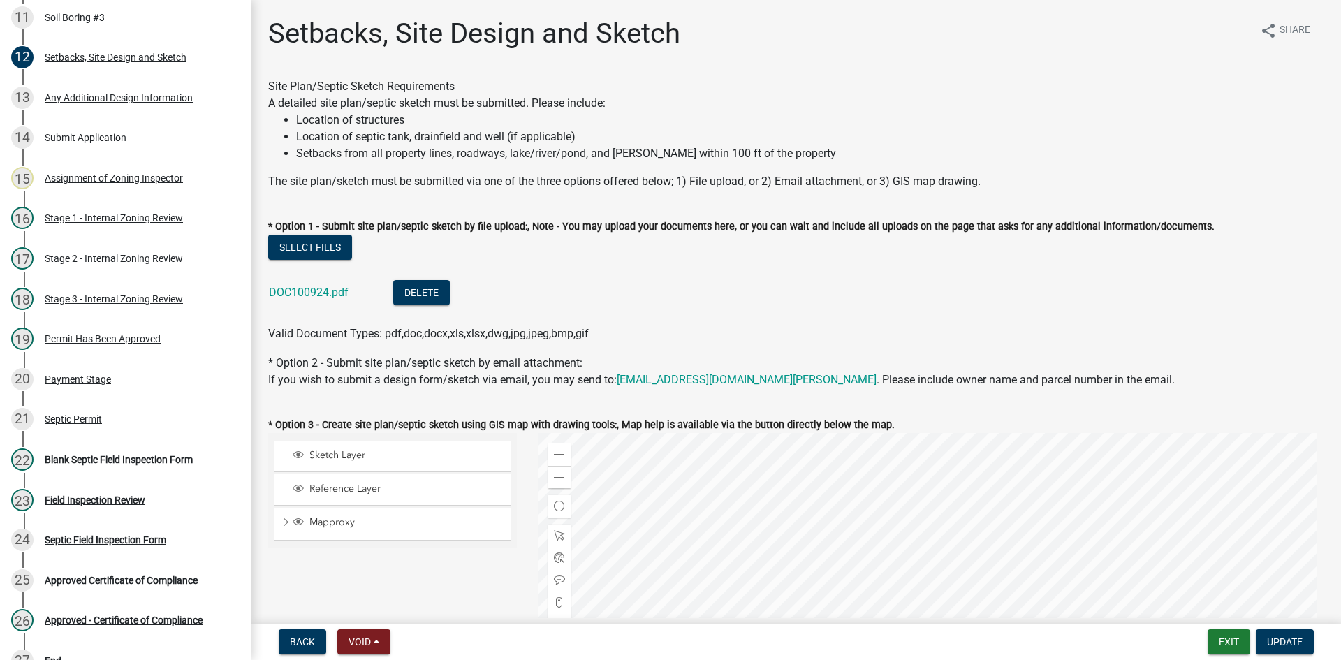
scroll to position [620, 0]
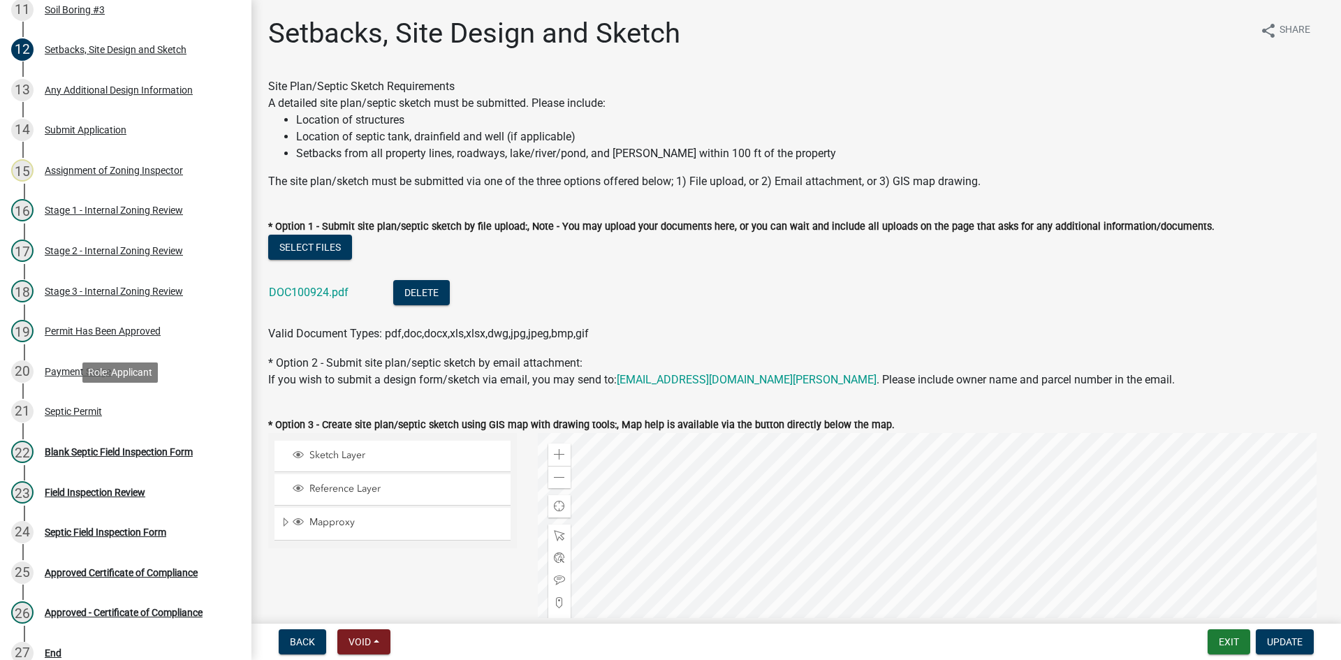
click at [124, 415] on div "21 Septic Permit" at bounding box center [120, 411] width 218 height 22
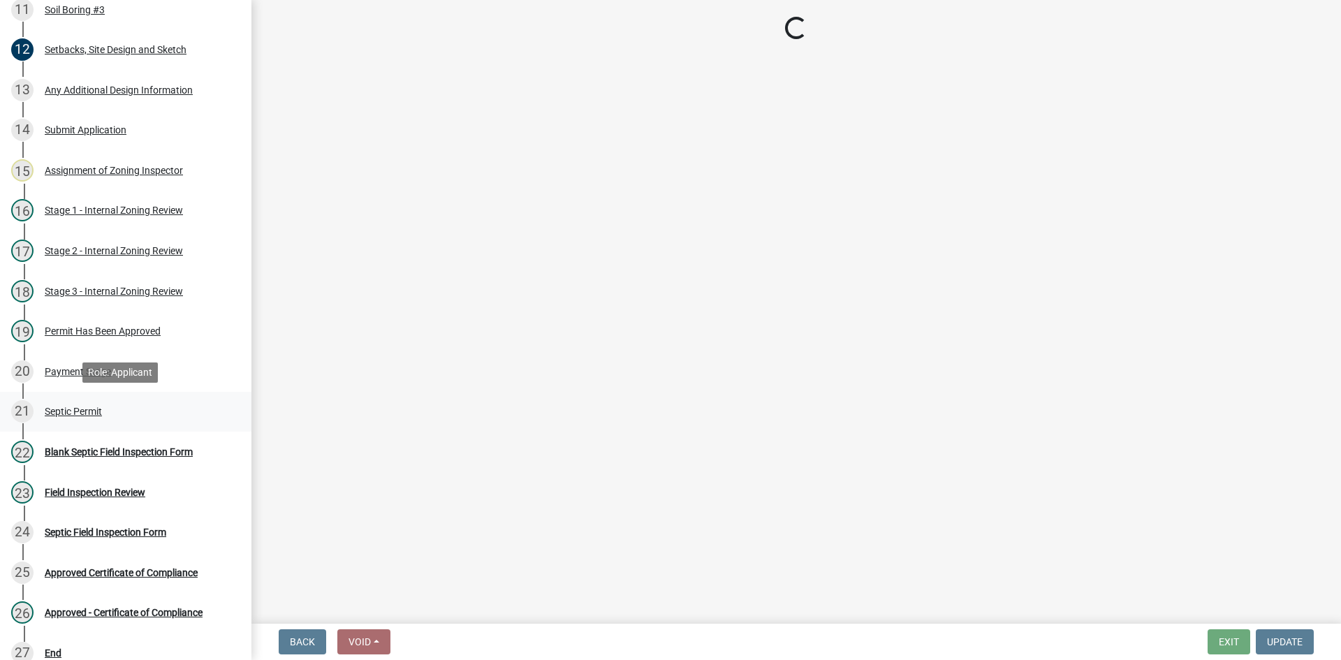
click at [98, 411] on div "Septic Permit" at bounding box center [73, 411] width 57 height 10
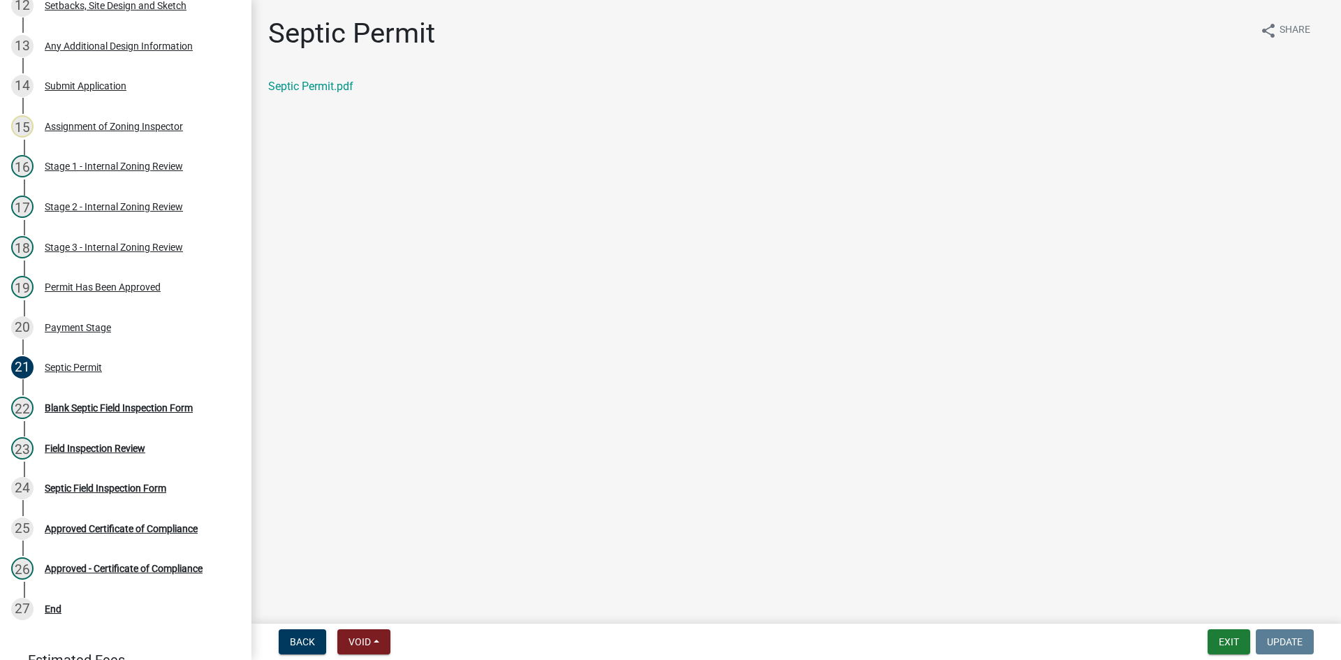
scroll to position [691, 0]
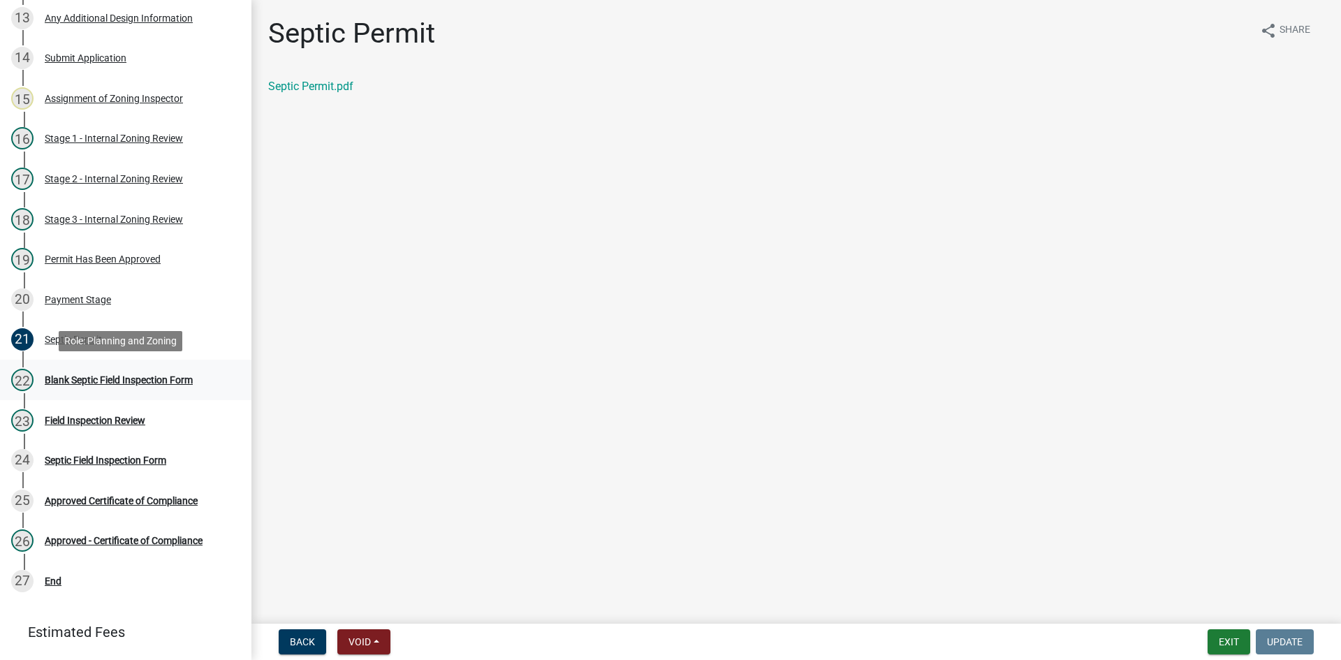
click at [119, 378] on div "Blank Septic Field Inspection Form" at bounding box center [119, 380] width 148 height 10
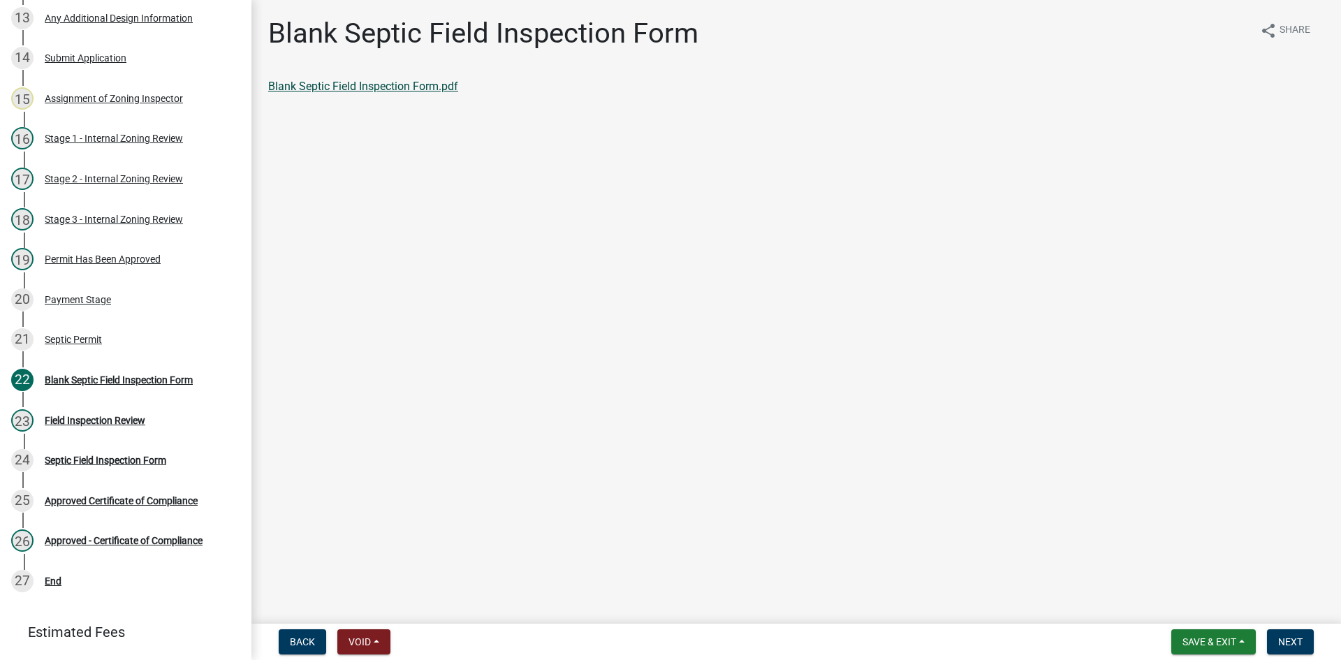
click at [375, 82] on link "Blank Septic Field Inspection Form.pdf" at bounding box center [363, 86] width 190 height 13
click at [71, 339] on div "Septic Permit" at bounding box center [73, 340] width 57 height 10
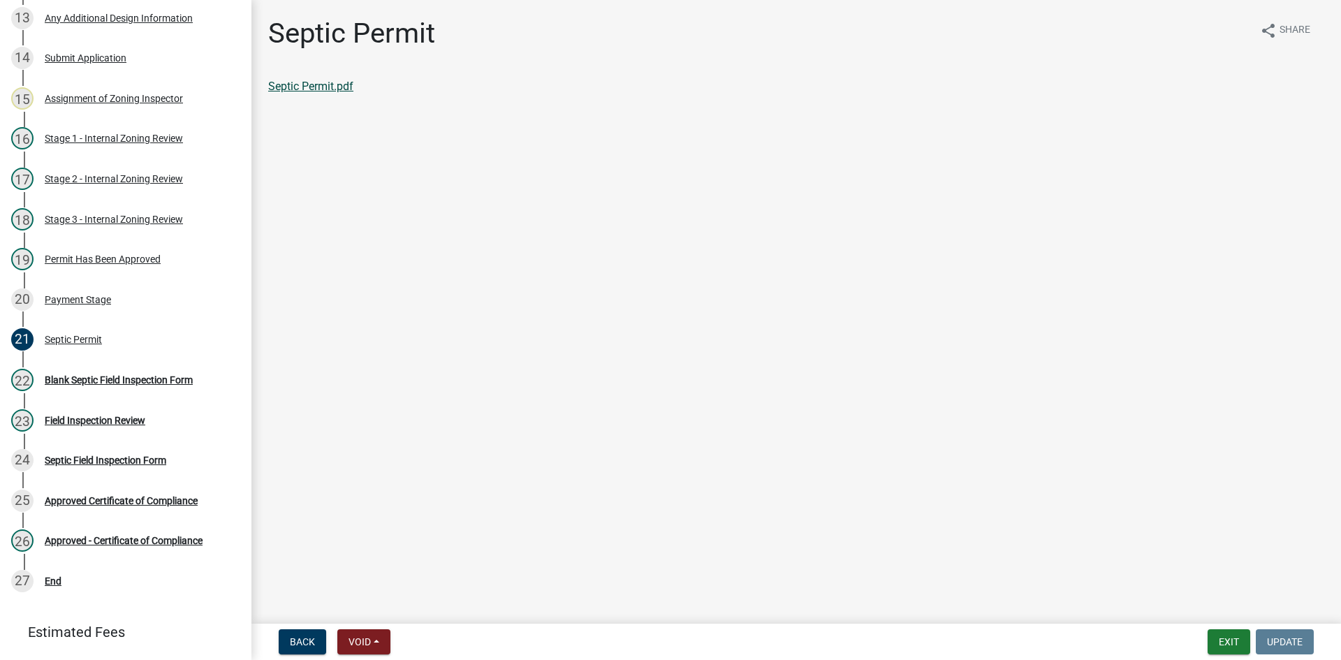
click at [331, 86] on link "Septic Permit.pdf" at bounding box center [310, 86] width 85 height 13
